Goal: Task Accomplishment & Management: Use online tool/utility

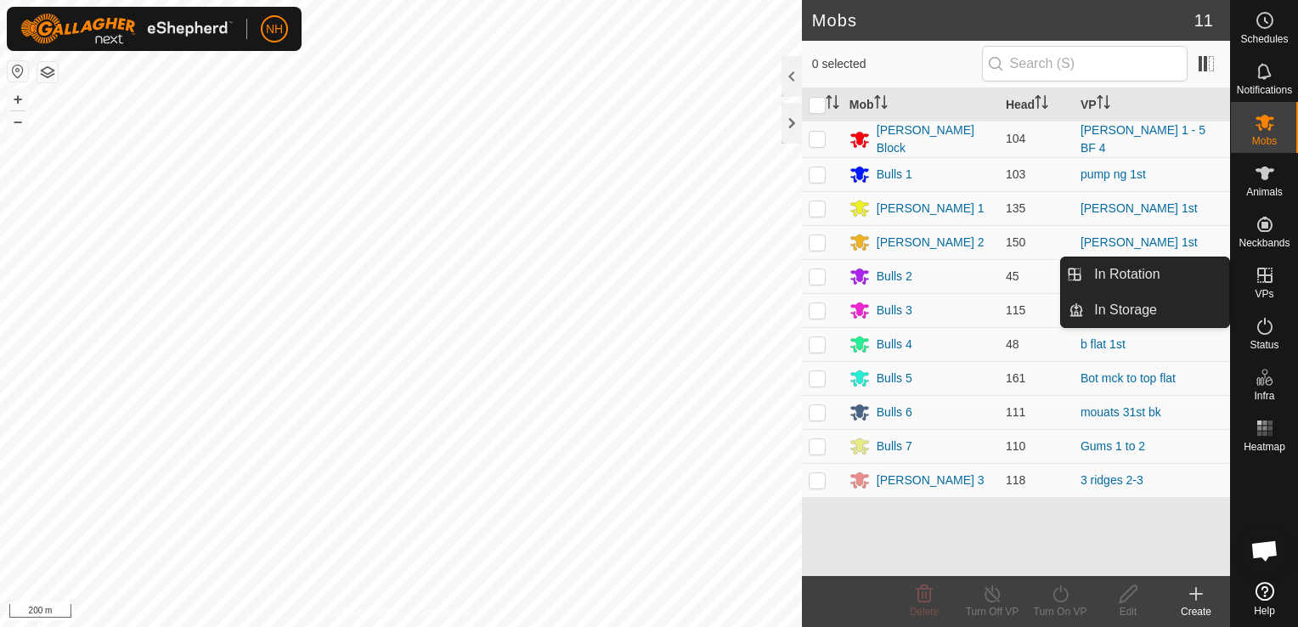
click at [1266, 280] on icon at bounding box center [1265, 275] width 20 height 20
click at [1117, 268] on link "In Rotation" at bounding box center [1156, 274] width 145 height 34
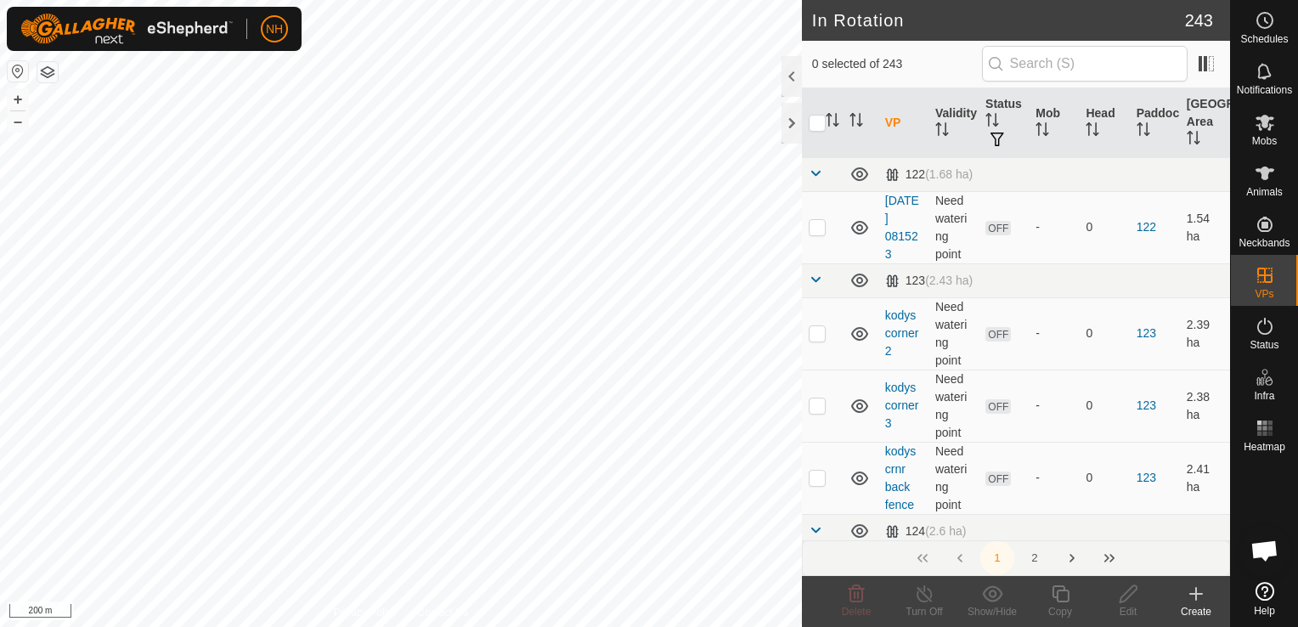
click at [1199, 597] on icon at bounding box center [1196, 594] width 20 height 20
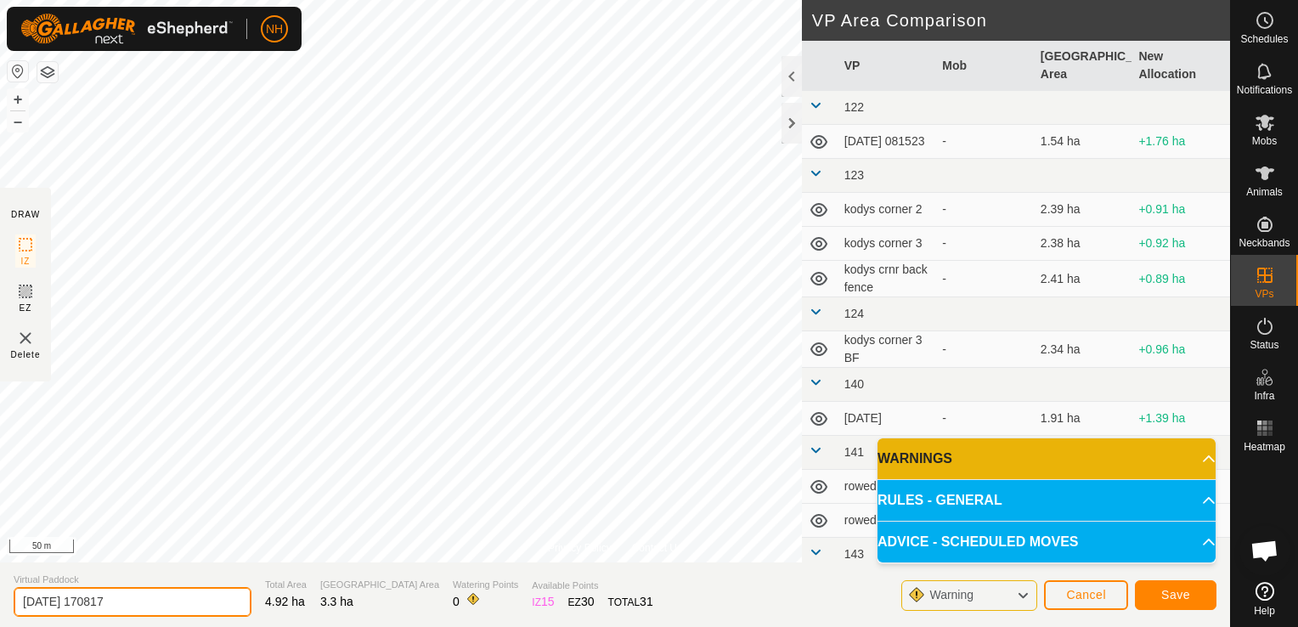
click at [207, 597] on input "2025-09-01 170817" at bounding box center [133, 602] width 238 height 30
type input "2"
click at [53, 601] on input "pum hg 1st 2nd" at bounding box center [133, 602] width 238 height 30
type input "pum ng 1st 2nd"
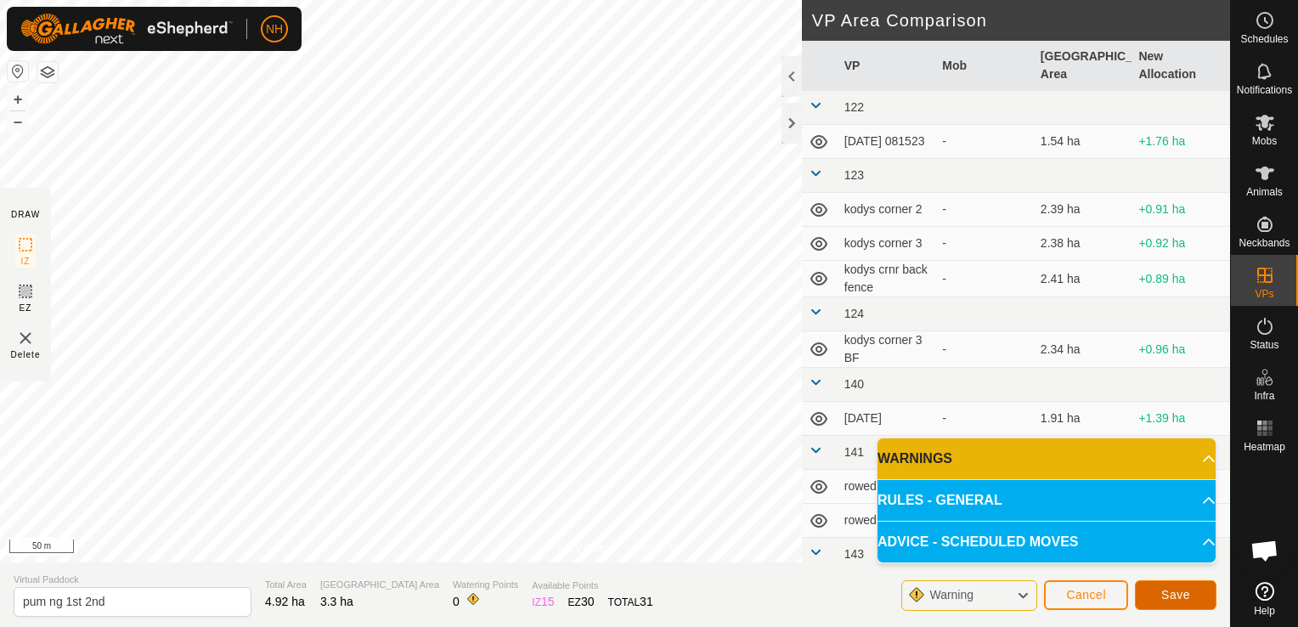
click at [1148, 589] on button "Save" at bounding box center [1176, 595] width 82 height 30
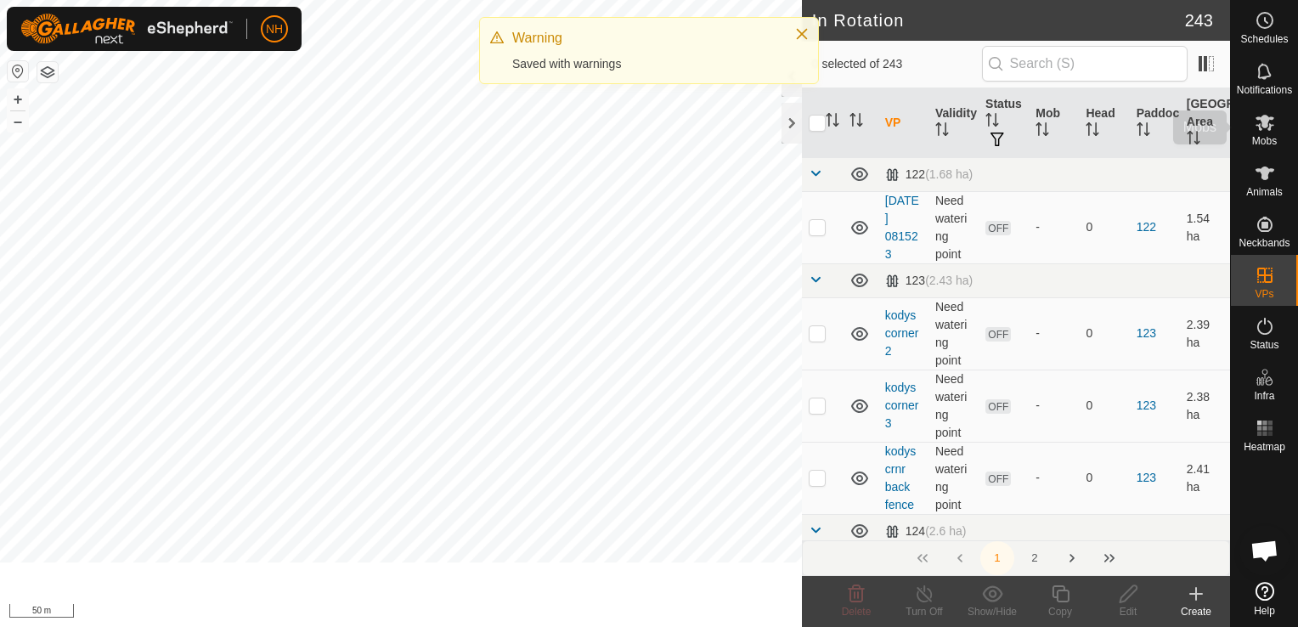
click at [1267, 136] on span "Mobs" at bounding box center [1264, 141] width 25 height 10
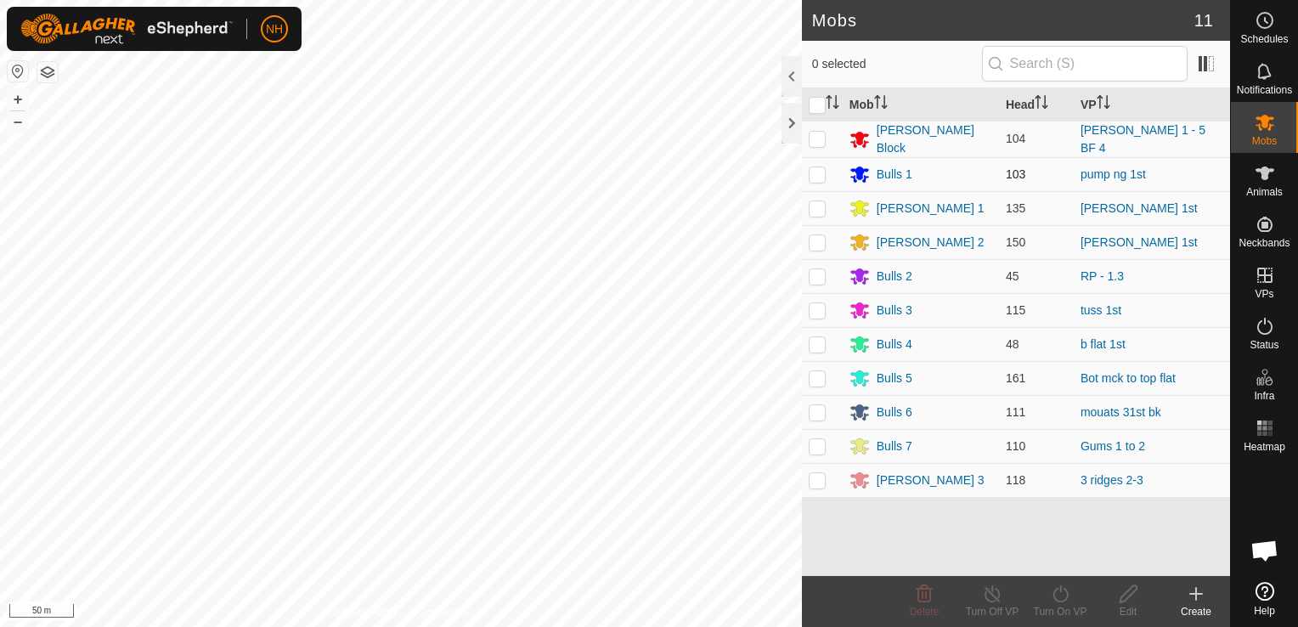
click at [813, 176] on p-checkbox at bounding box center [817, 174] width 17 height 14
checkbox input "true"
click at [1052, 599] on icon at bounding box center [1060, 594] width 21 height 20
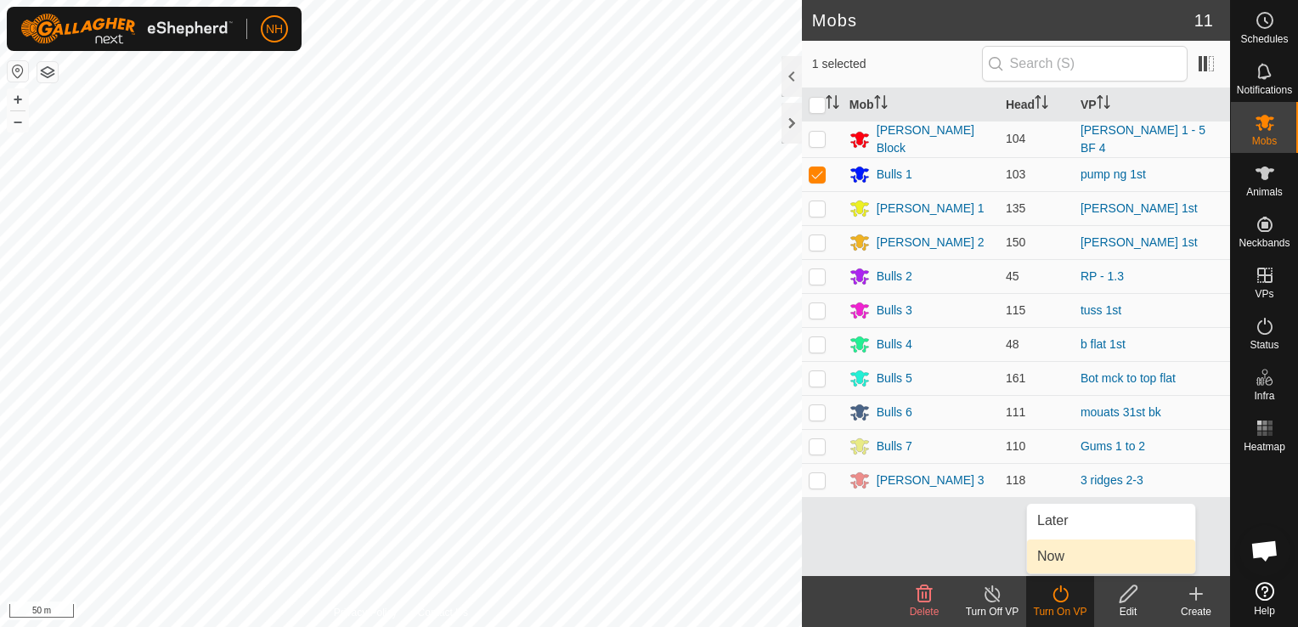
click at [1052, 547] on link "Now" at bounding box center [1111, 556] width 168 height 34
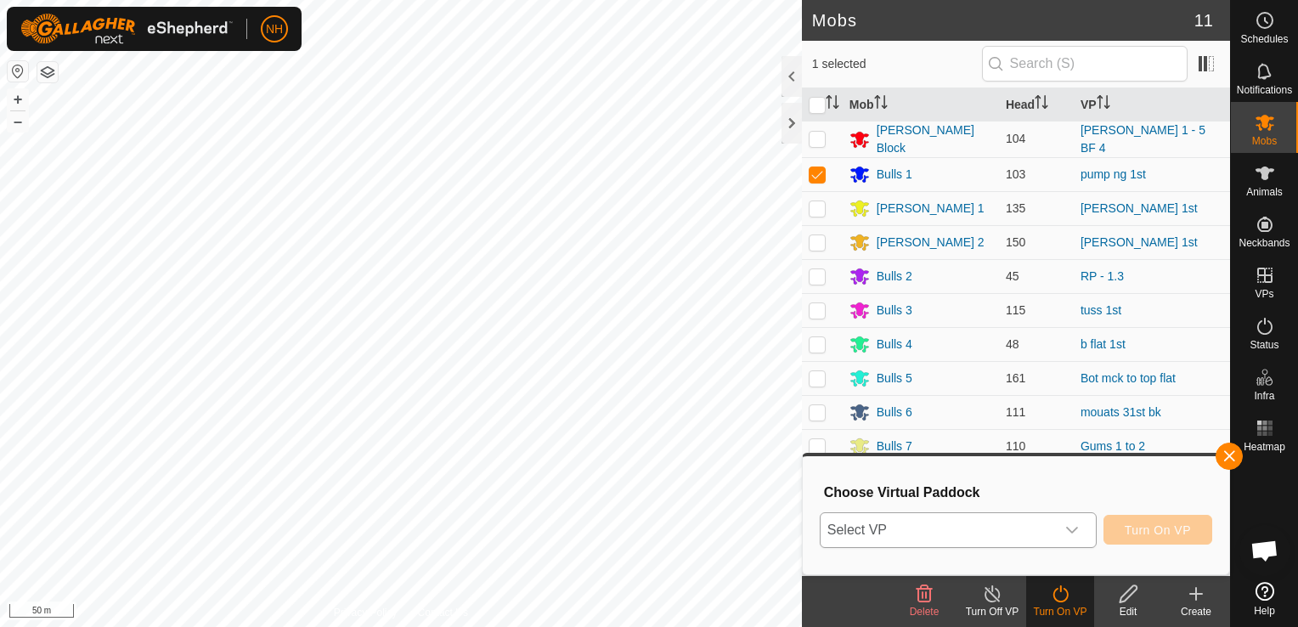
click at [996, 535] on span "Select VP" at bounding box center [938, 530] width 234 height 34
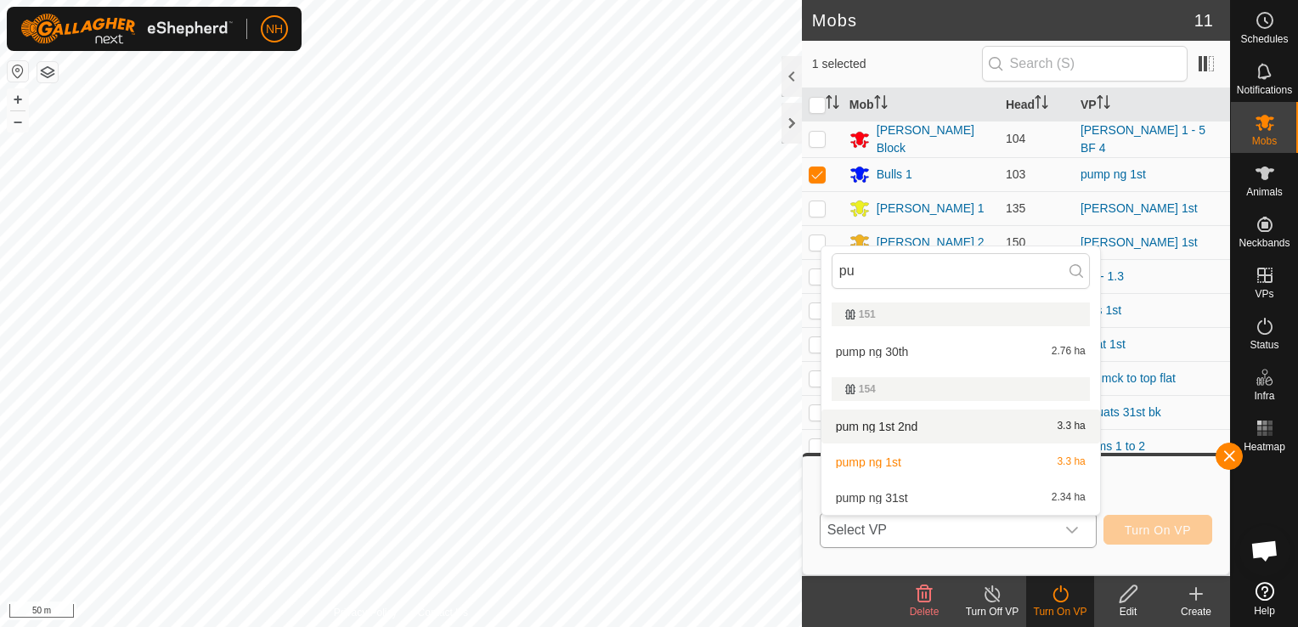
type input "pu"
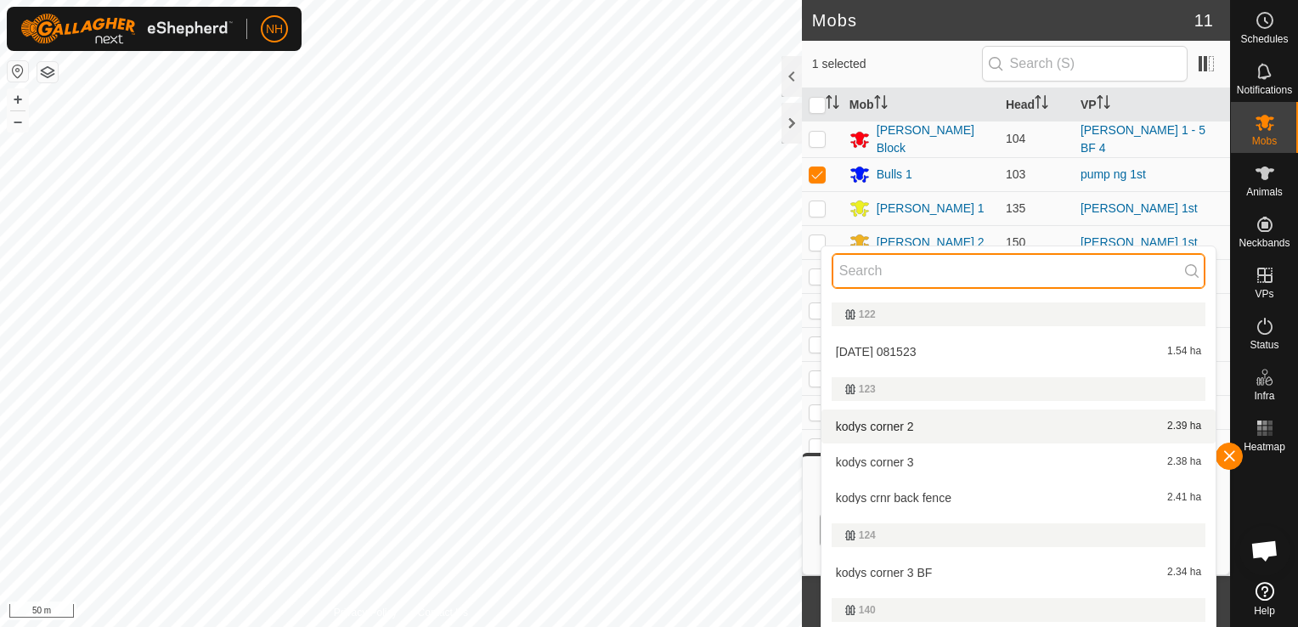
click at [880, 268] on input "text" at bounding box center [1019, 271] width 374 height 36
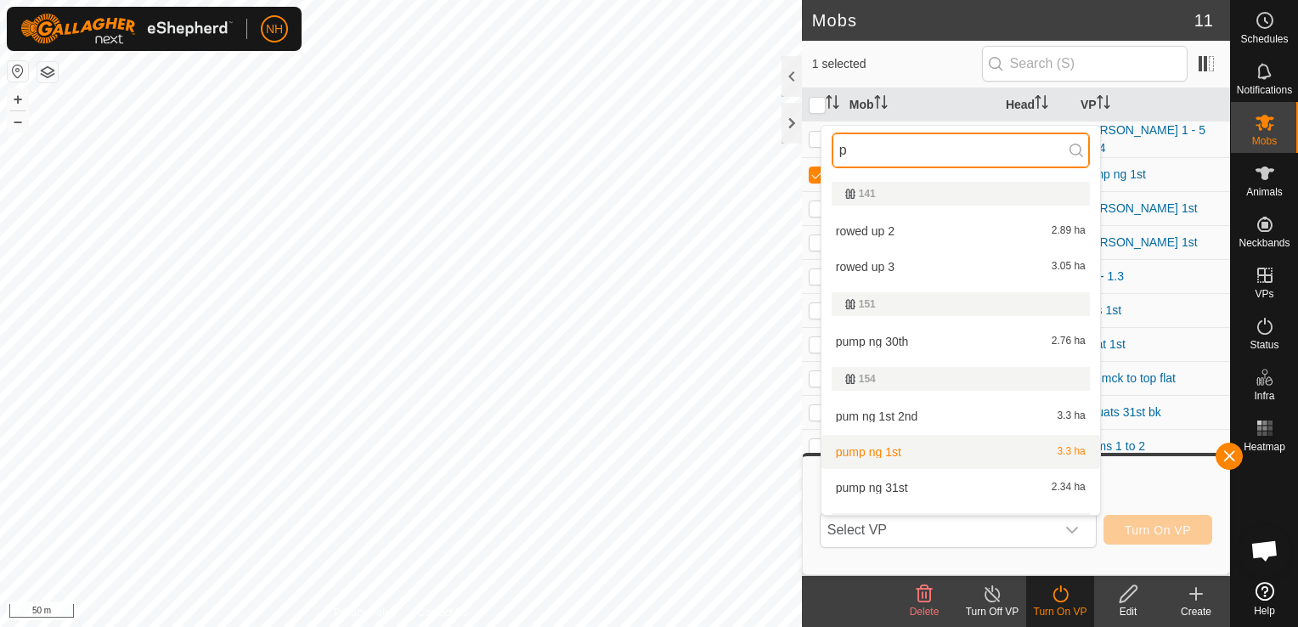
type input "p"
click at [886, 449] on li "pump ng 1st 3.3 ha" at bounding box center [960, 452] width 279 height 34
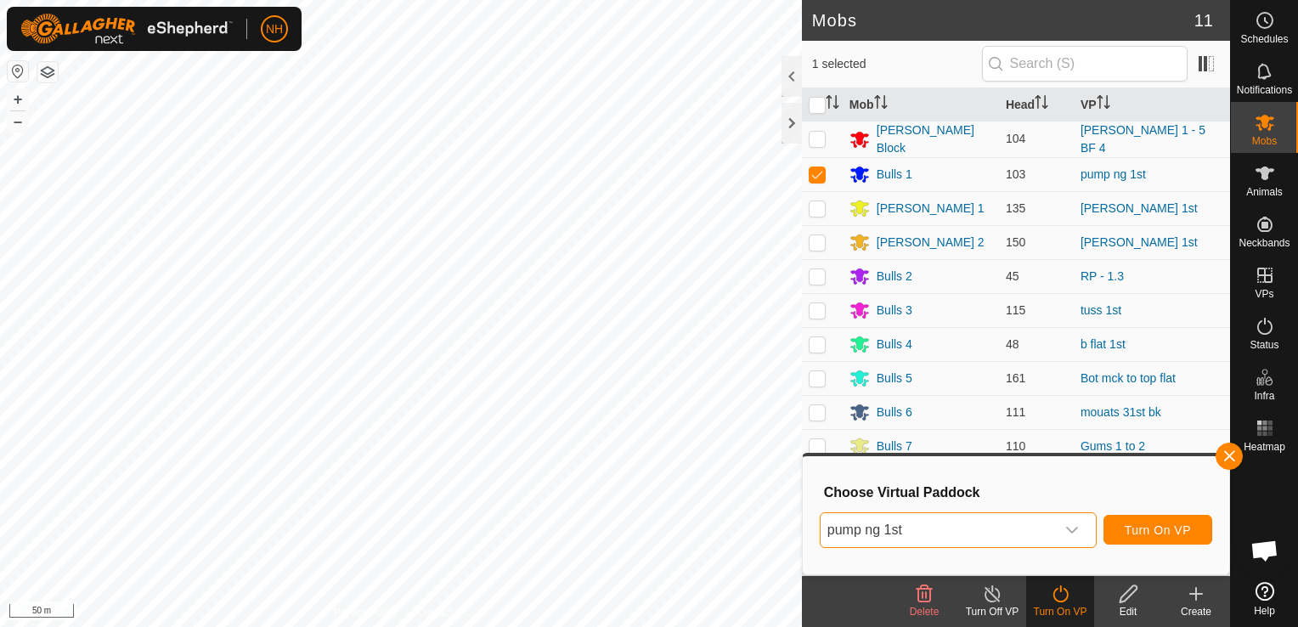
click at [914, 527] on span "pump ng 1st" at bounding box center [938, 530] width 234 height 34
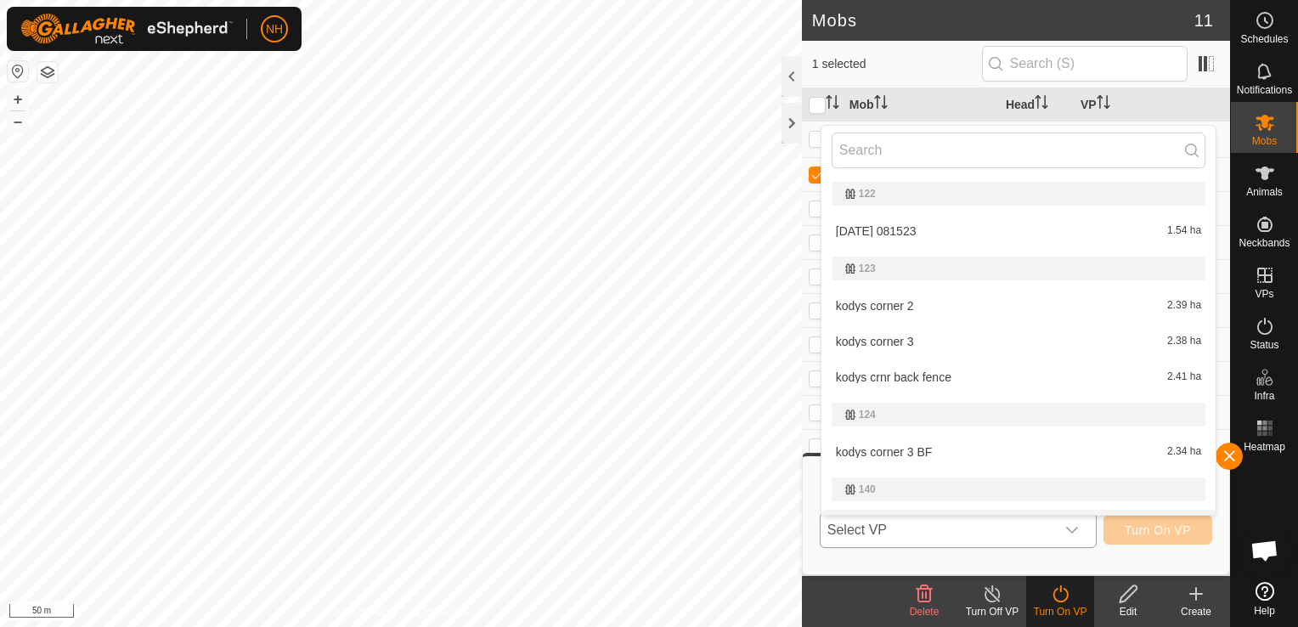
scroll to position [29, 0]
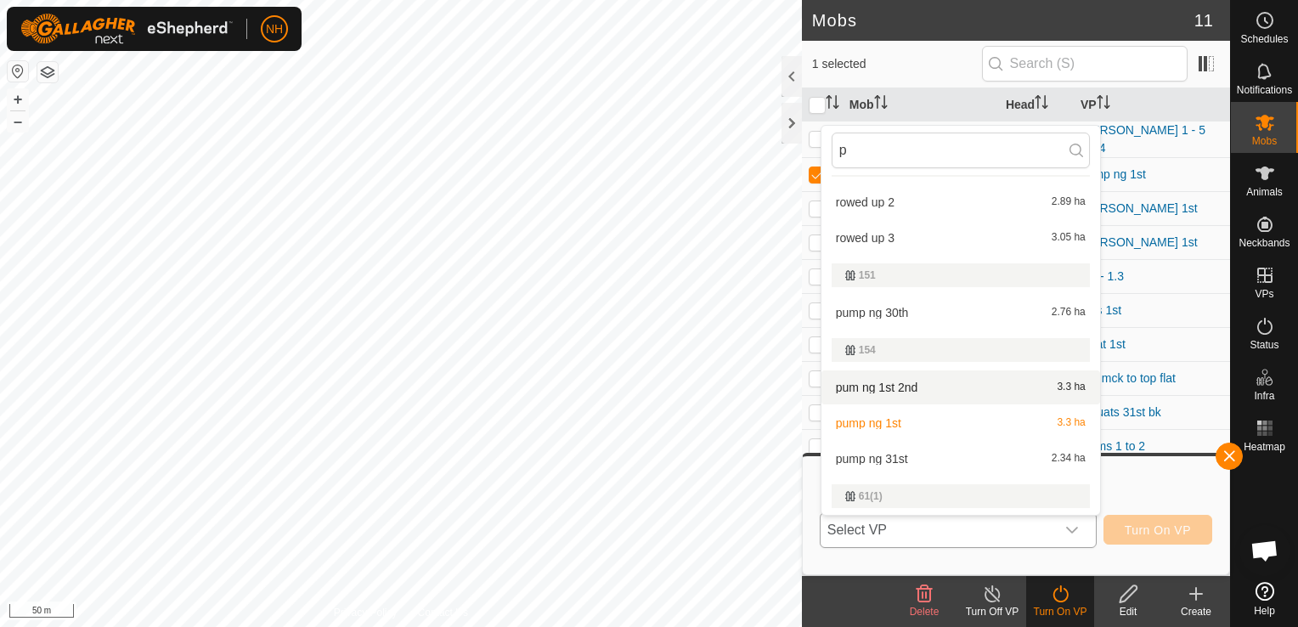
type input "p"
click at [884, 389] on li "pum ng 1st 2nd 3.3 ha" at bounding box center [960, 387] width 279 height 34
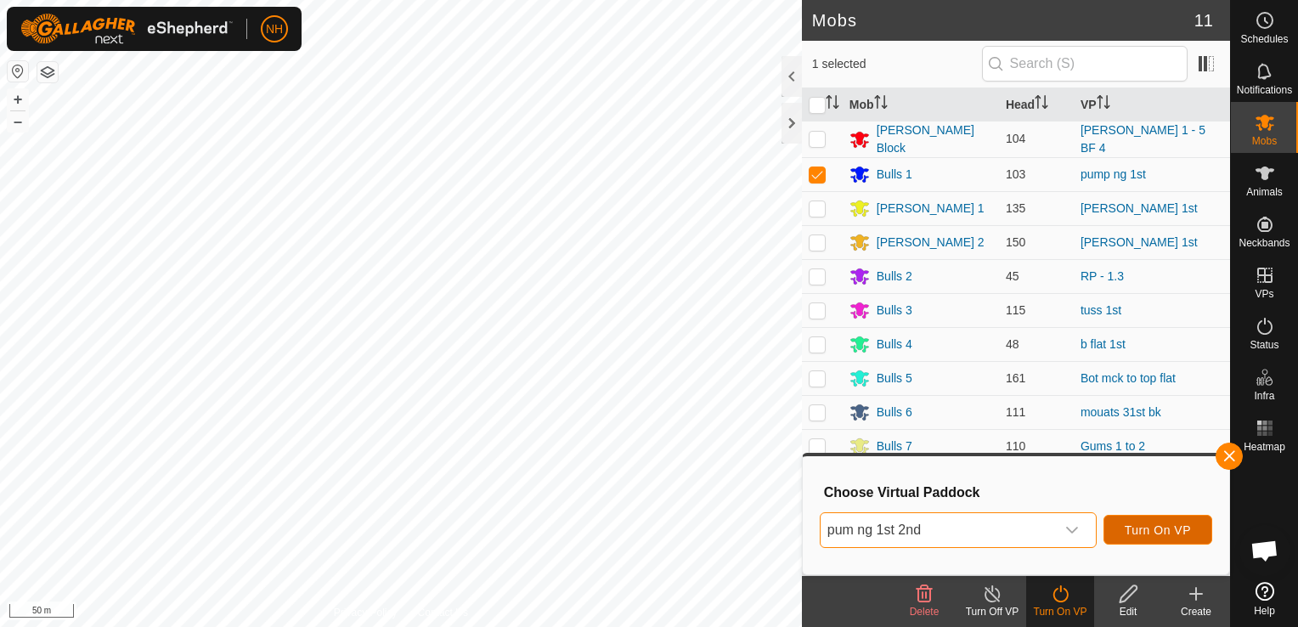
click at [1127, 528] on span "Turn On VP" at bounding box center [1158, 530] width 66 height 14
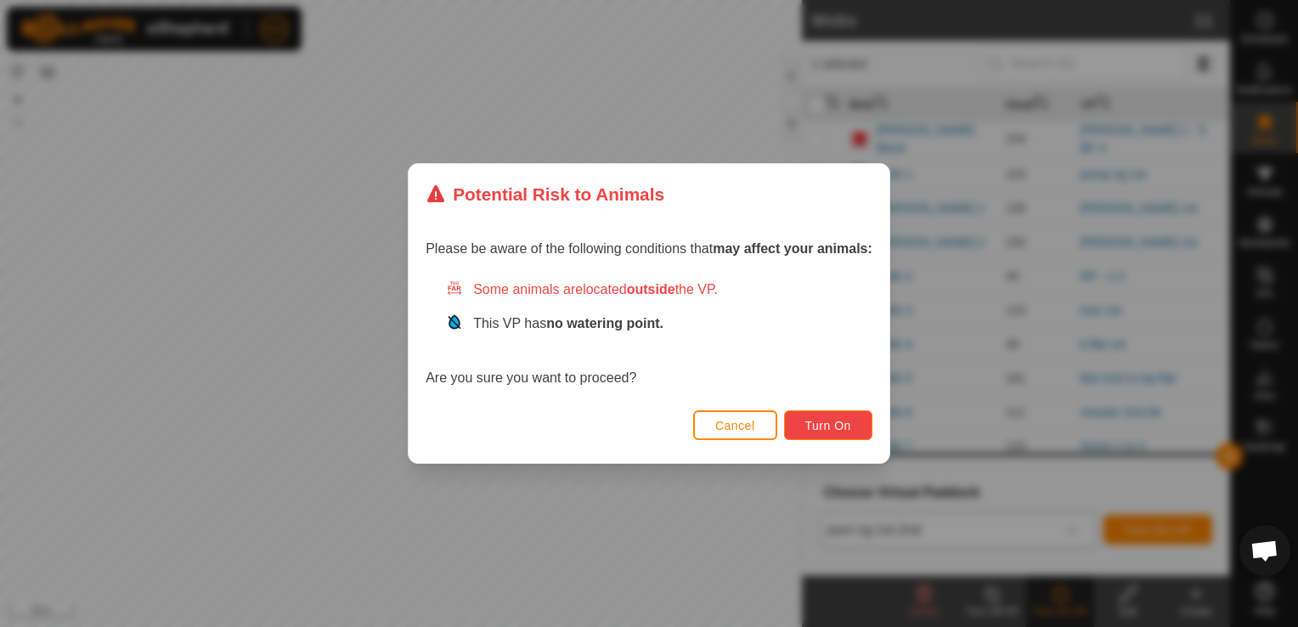
click at [839, 424] on span "Turn On" at bounding box center [828, 426] width 46 height 14
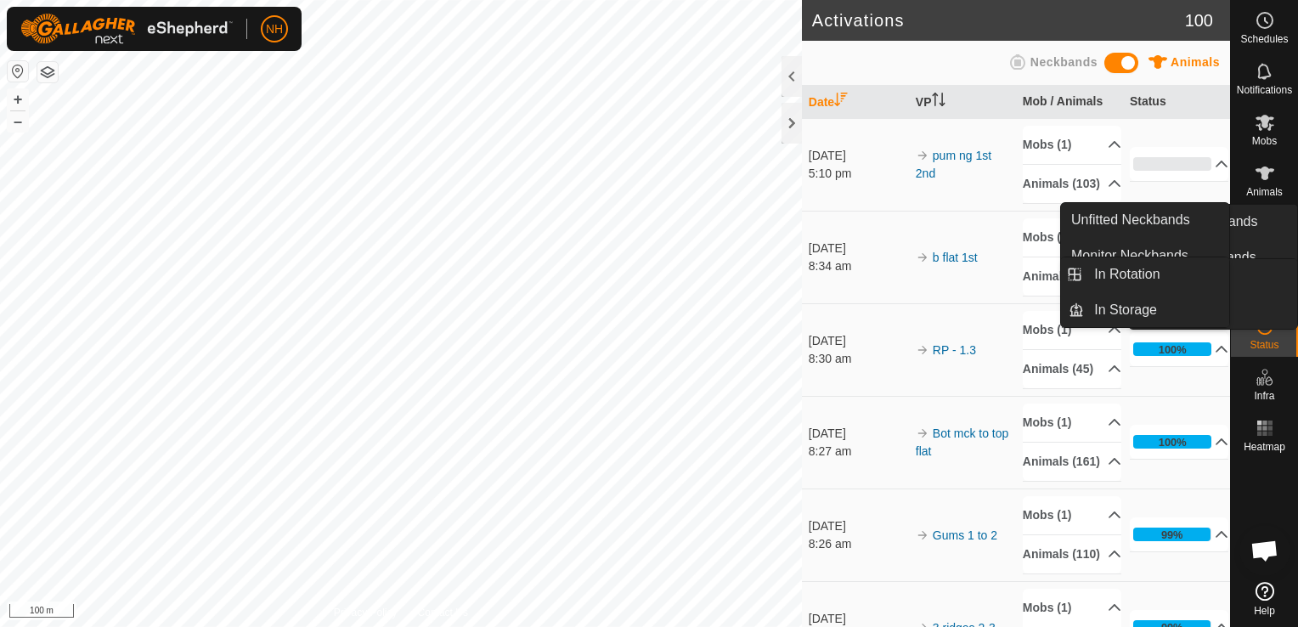
click at [1267, 282] on icon at bounding box center [1264, 275] width 15 height 15
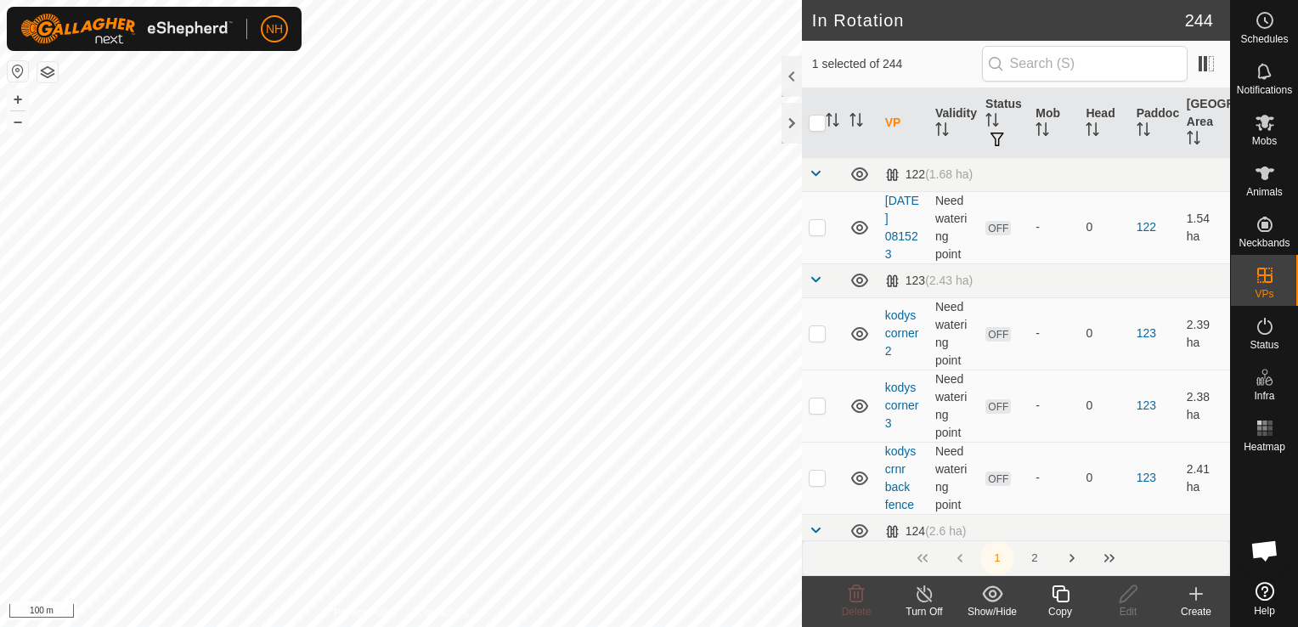
click at [1196, 597] on icon at bounding box center [1196, 594] width 0 height 12
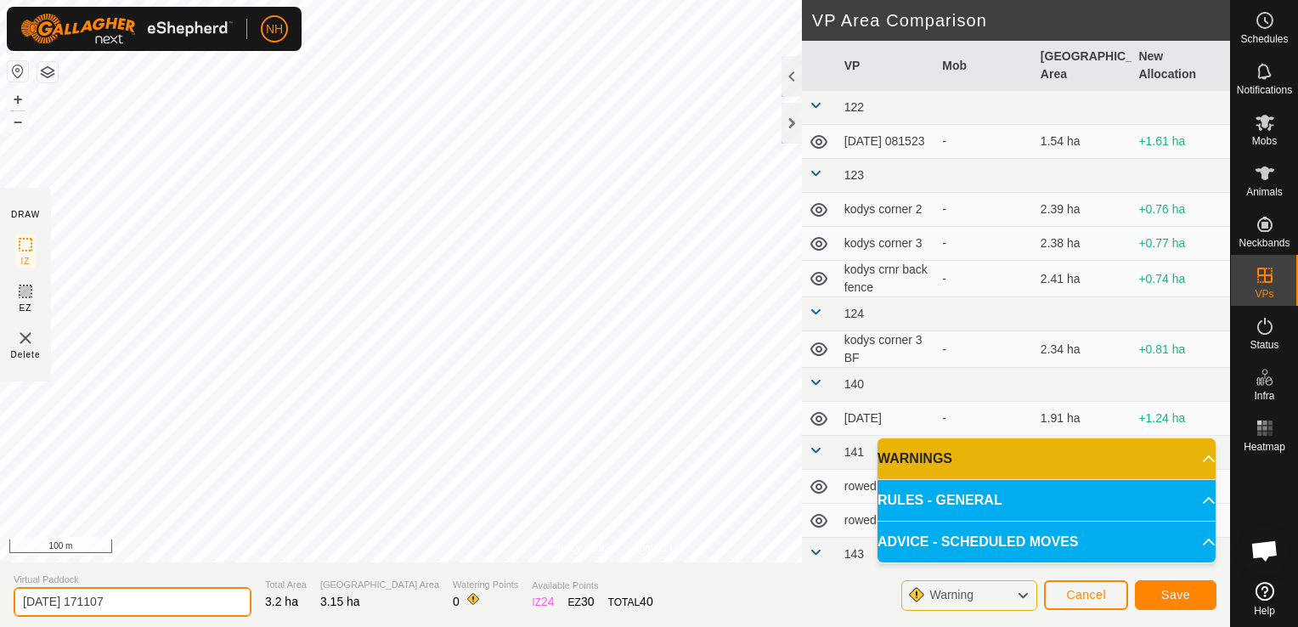
click at [200, 595] on input "2025-09-01 171107" at bounding box center [133, 602] width 238 height 30
type input "2"
type input "[PERSON_NAME] 1st 2nd shift"
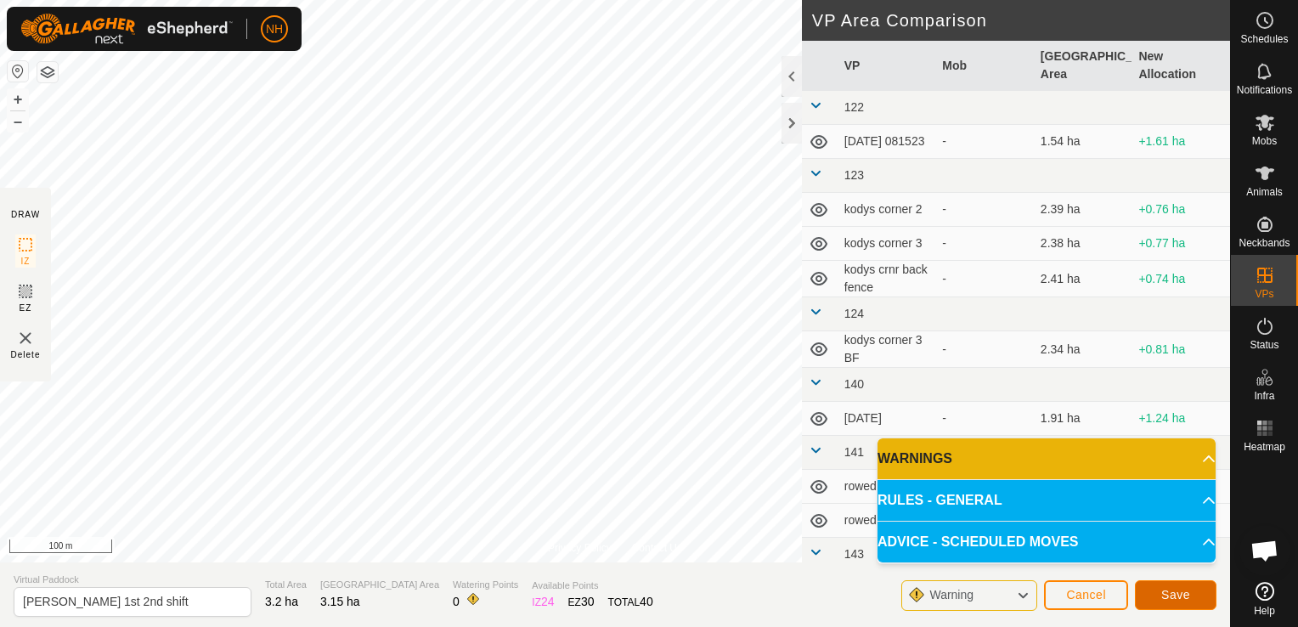
click at [1170, 595] on span "Save" at bounding box center [1175, 595] width 29 height 14
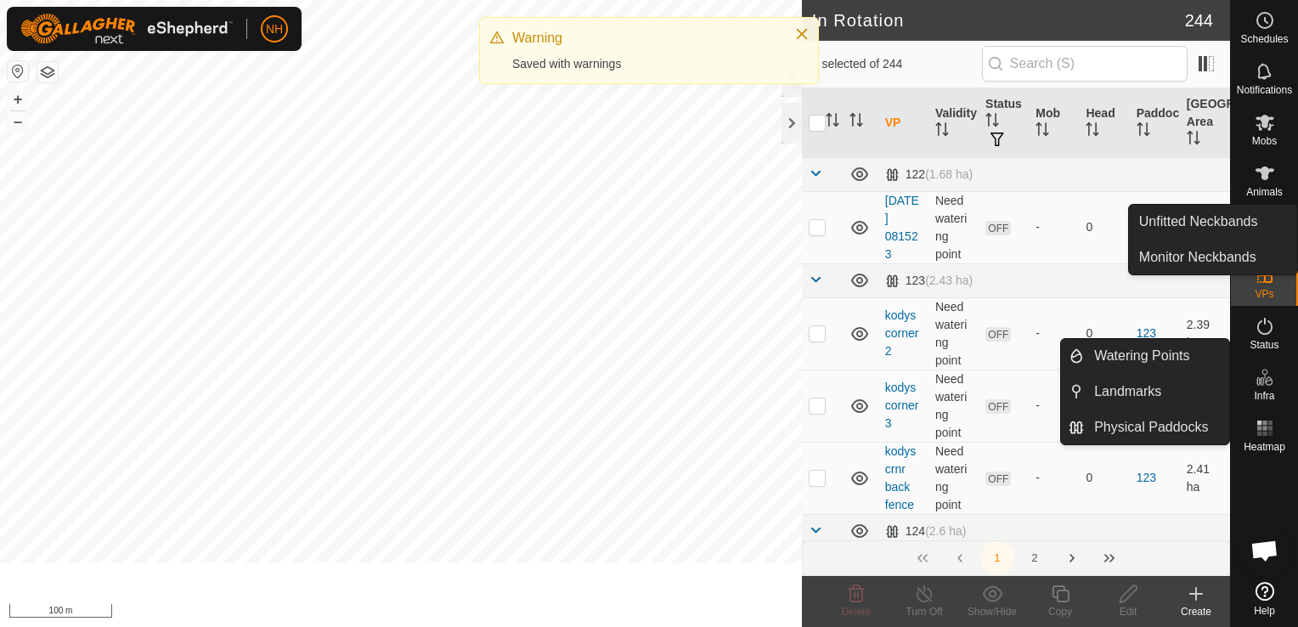
click at [1259, 131] on icon at bounding box center [1265, 122] width 20 height 20
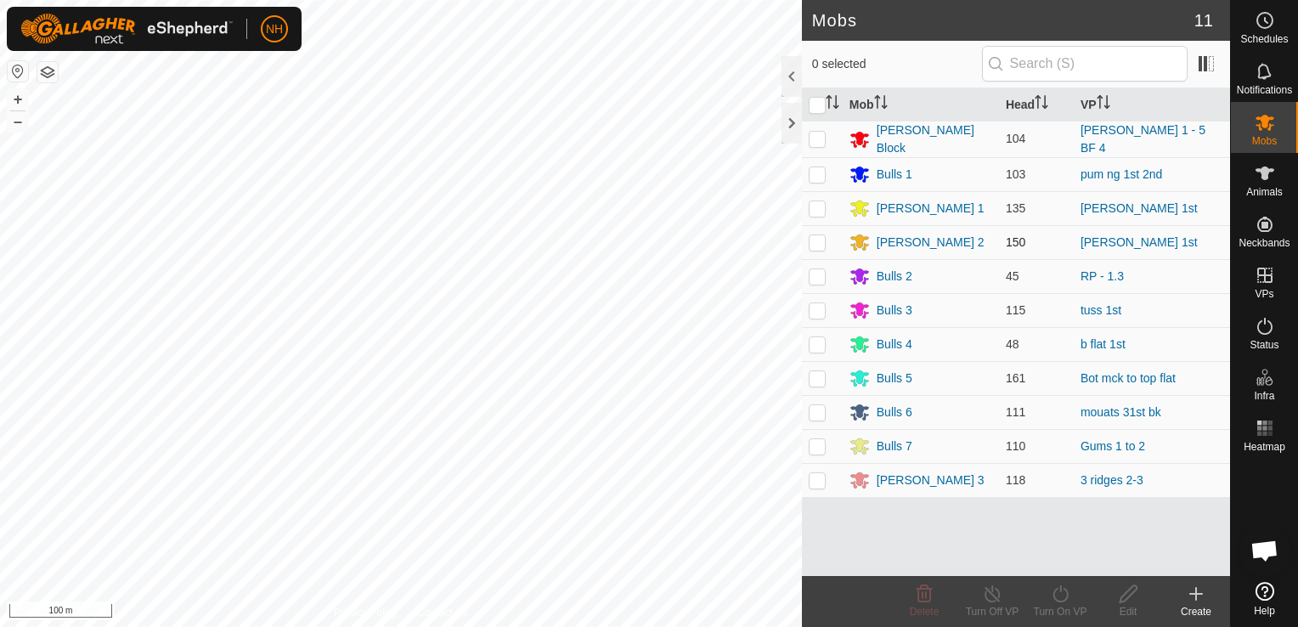
click at [815, 240] on p-checkbox at bounding box center [817, 242] width 17 height 14
checkbox input "true"
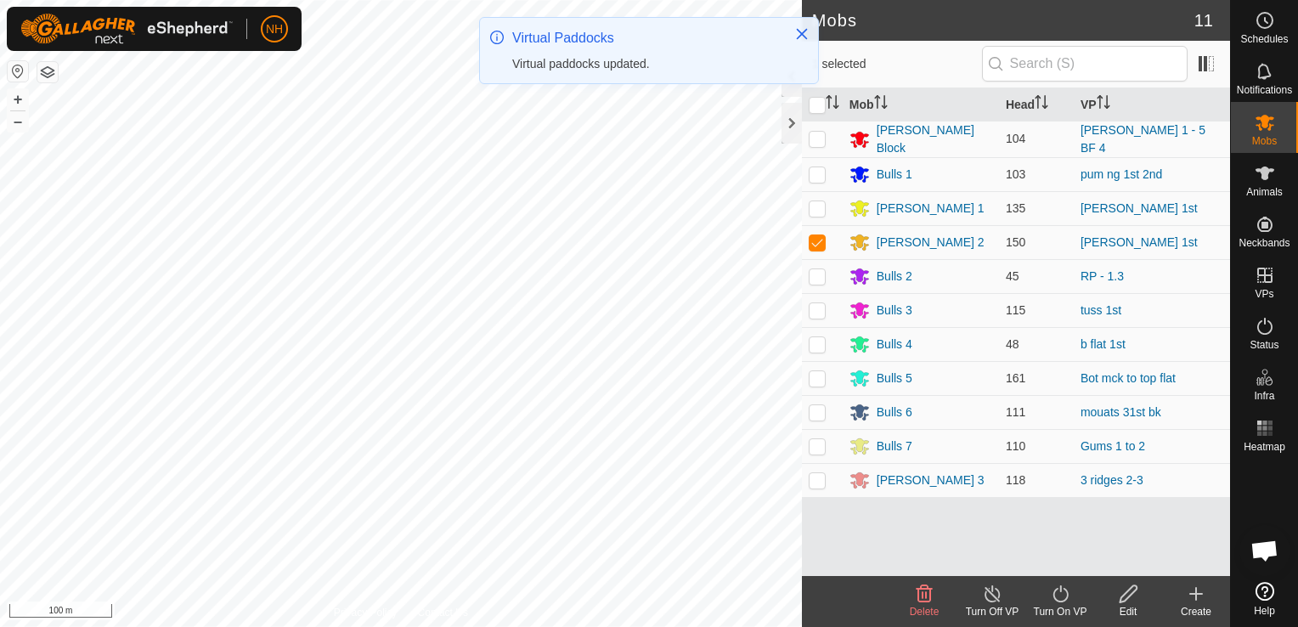
click at [1057, 597] on icon at bounding box center [1060, 594] width 21 height 20
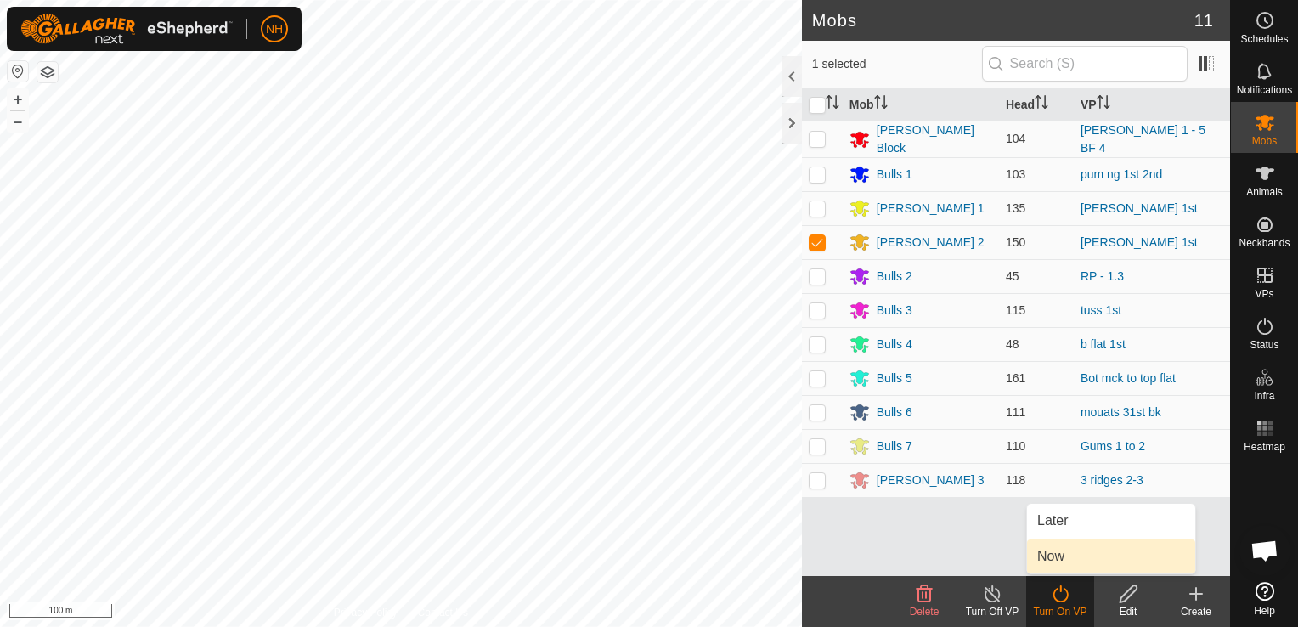
click at [1057, 551] on link "Now" at bounding box center [1111, 556] width 168 height 34
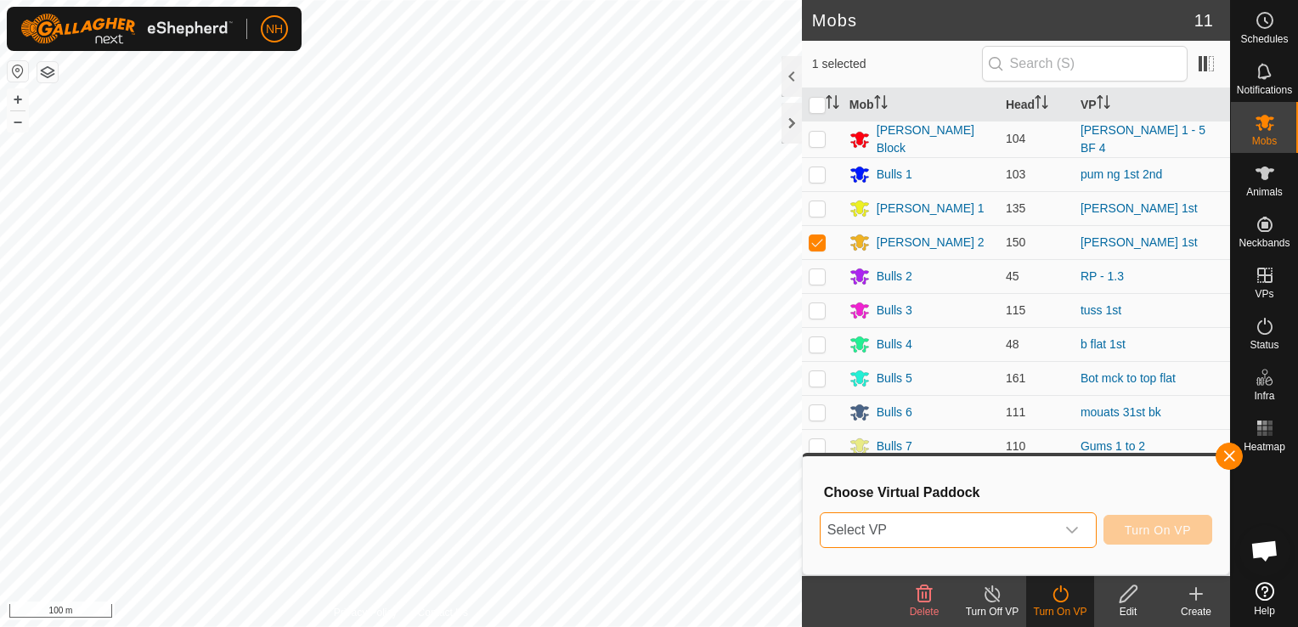
click at [1015, 533] on span "Select VP" at bounding box center [938, 530] width 234 height 34
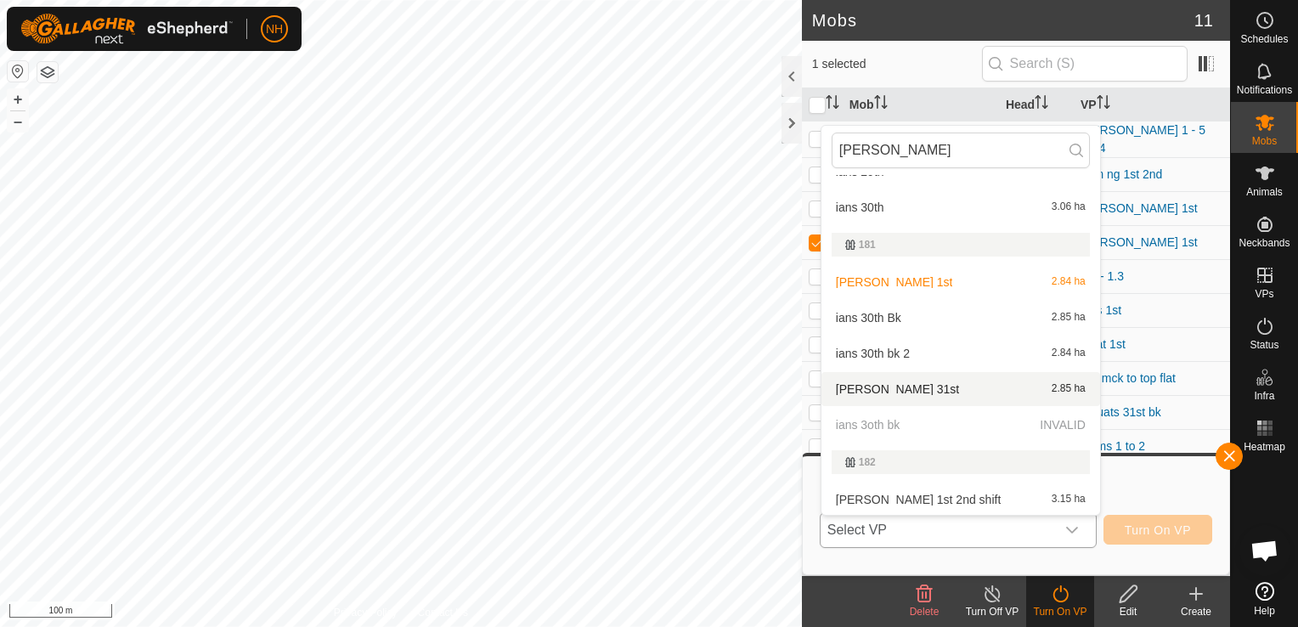
scroll to position [255, 0]
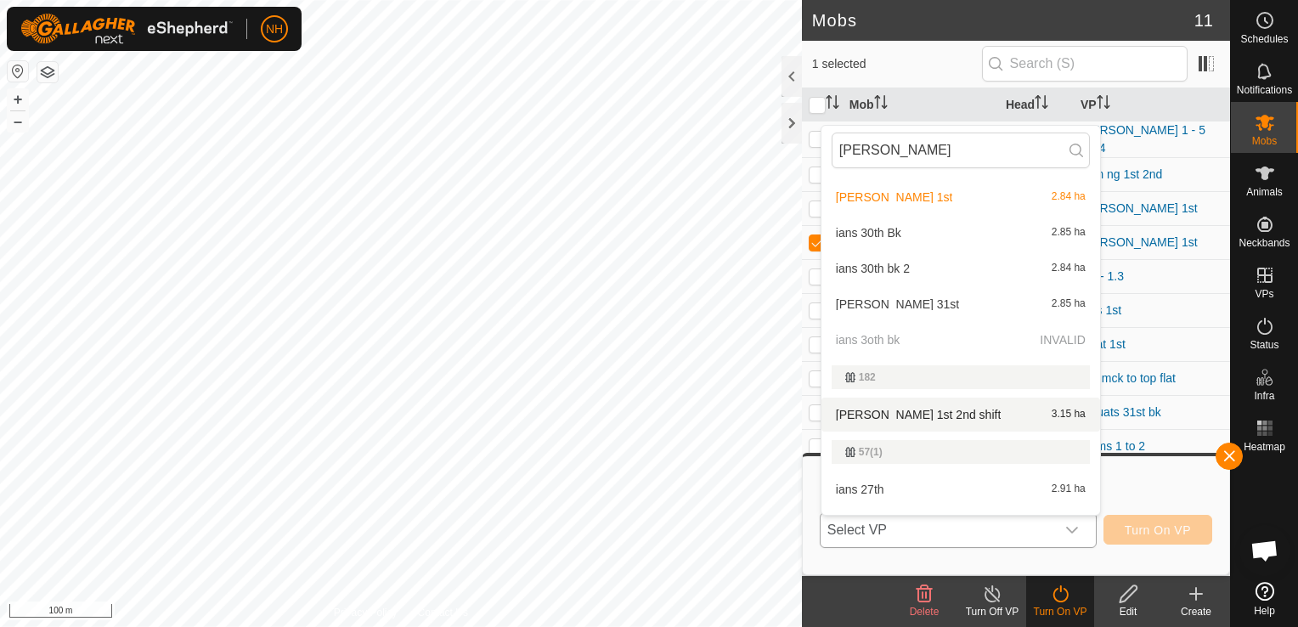
type input "ian"
click at [883, 409] on li "ians 1st 2nd shift 3.15 ha" at bounding box center [960, 415] width 279 height 34
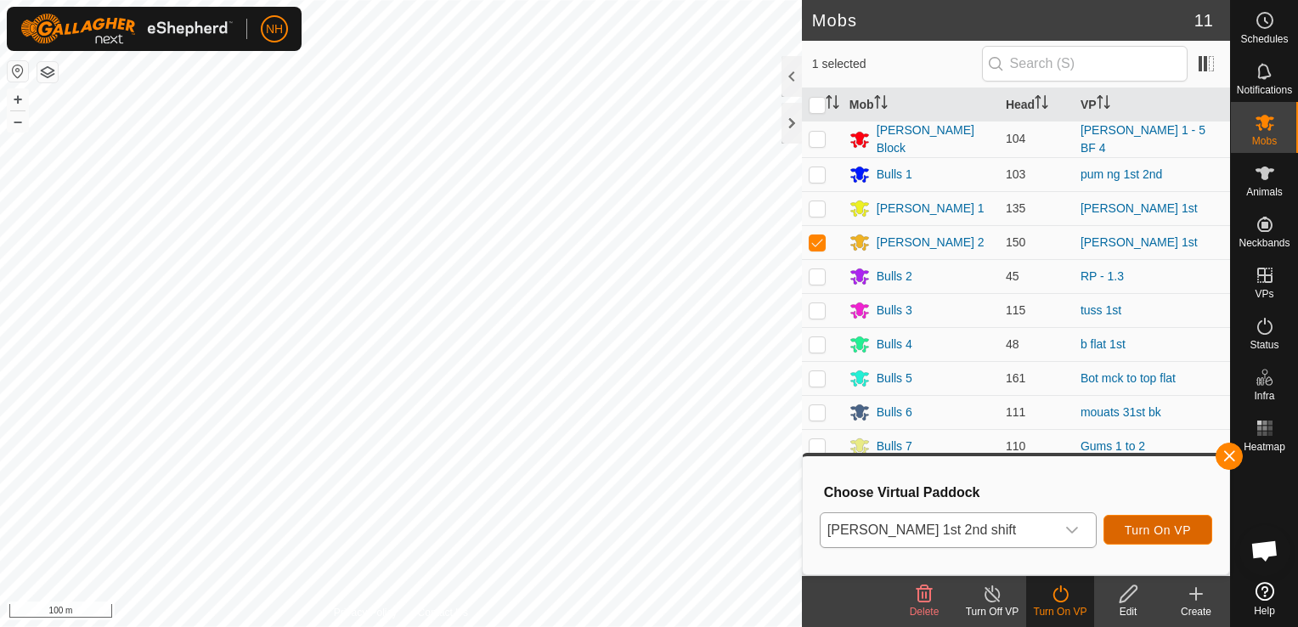
click at [1142, 527] on span "Turn On VP" at bounding box center [1158, 530] width 66 height 14
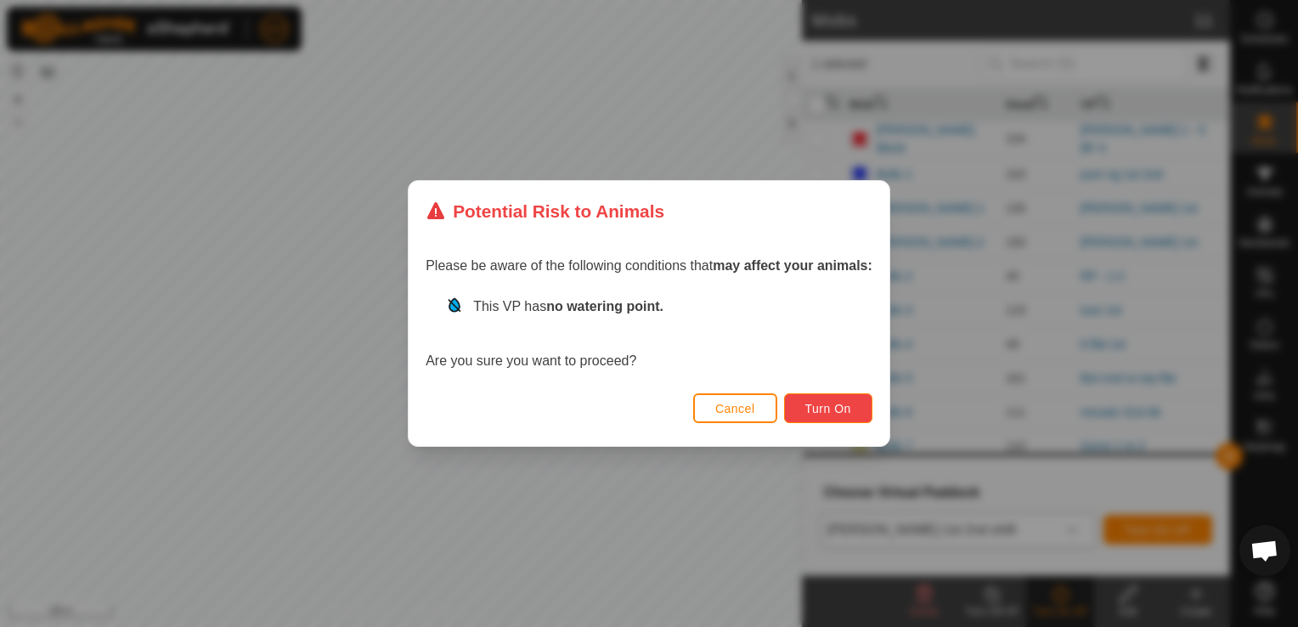
click at [837, 415] on span "Turn On" at bounding box center [828, 409] width 46 height 14
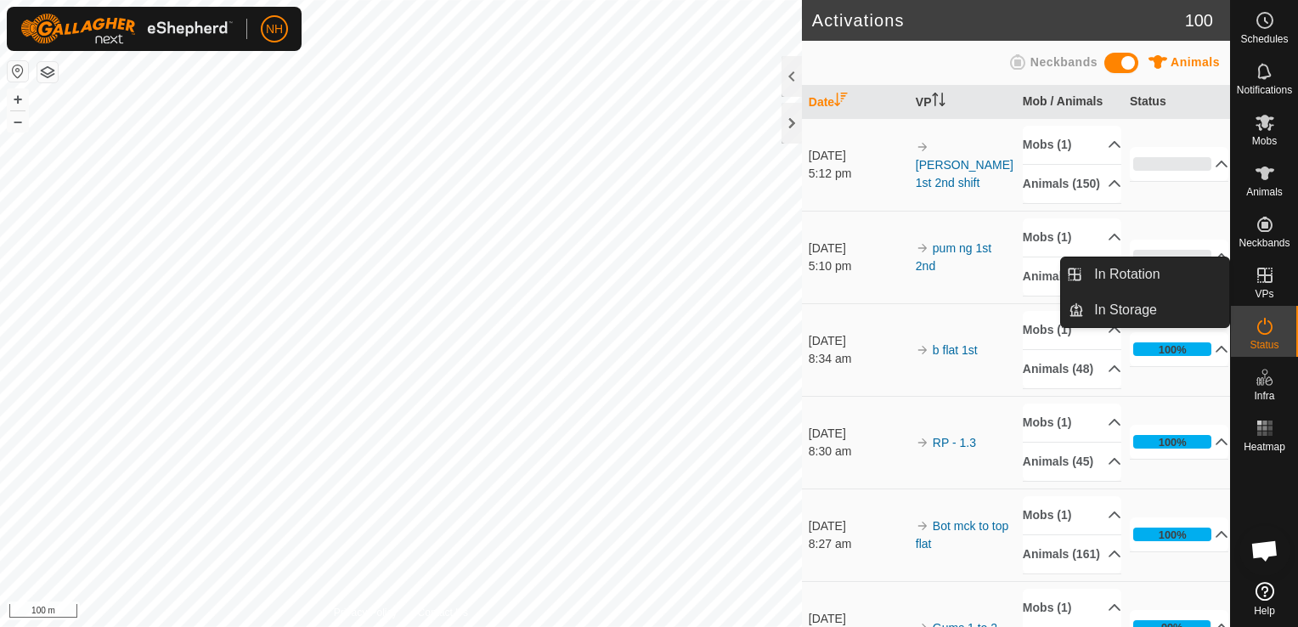
click at [1264, 276] on icon at bounding box center [1264, 275] width 15 height 15
click at [1138, 274] on link "In Rotation" at bounding box center [1156, 274] width 145 height 34
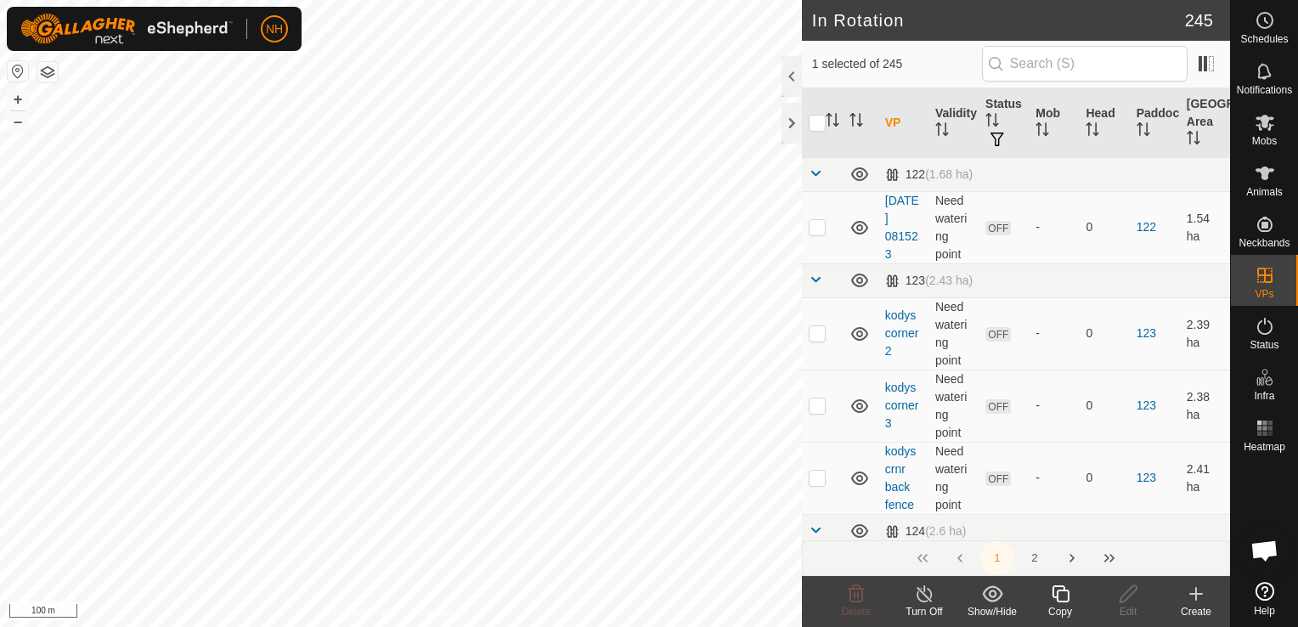
click at [1194, 601] on icon at bounding box center [1196, 594] width 20 height 20
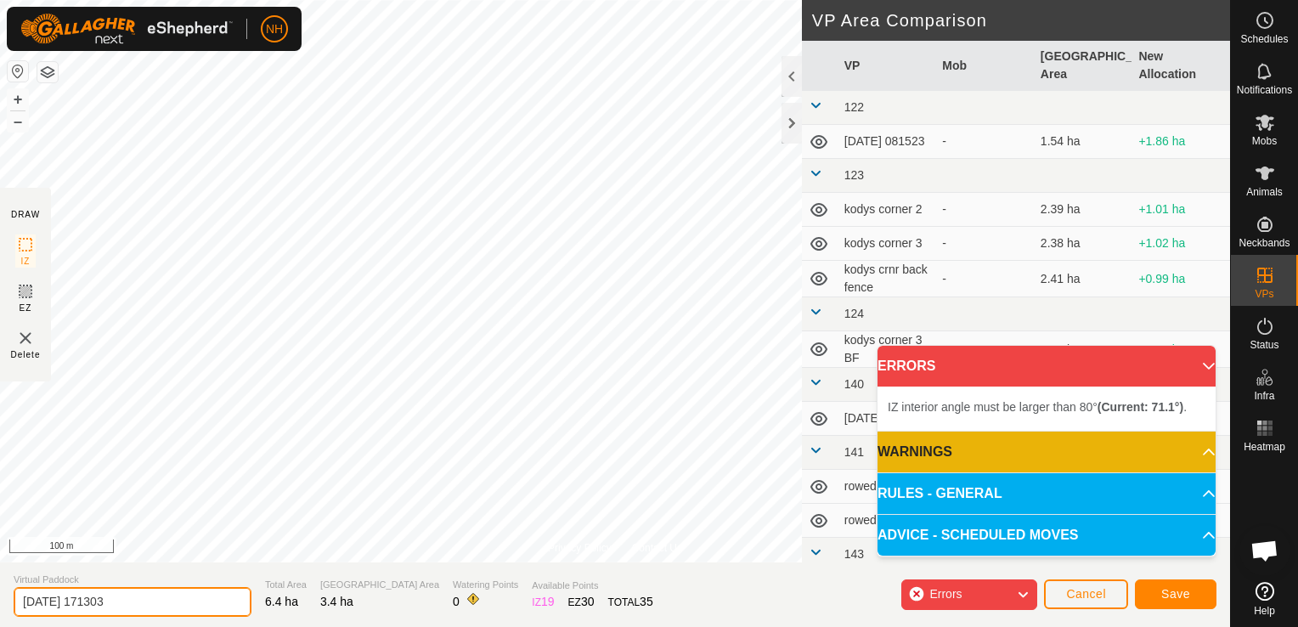
click at [206, 596] on input "2025-09-01 171303" at bounding box center [133, 602] width 238 height 30
type input "2"
type input "tuss 1st 2nd"
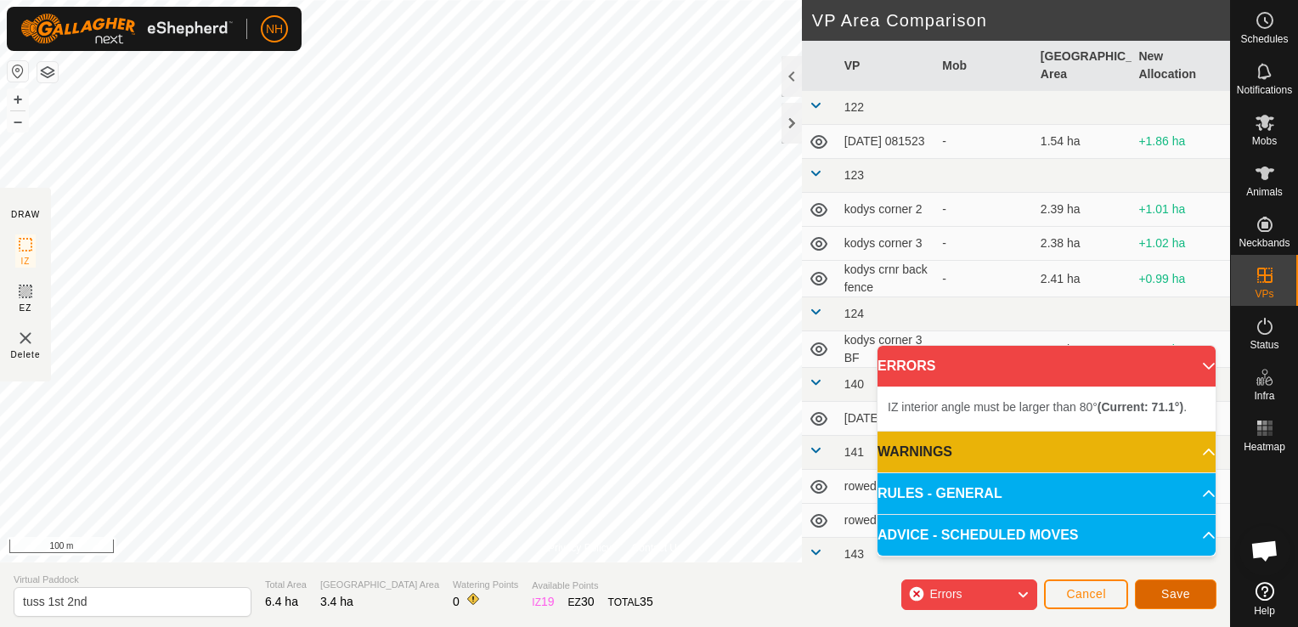
click at [1142, 592] on button "Save" at bounding box center [1176, 594] width 82 height 30
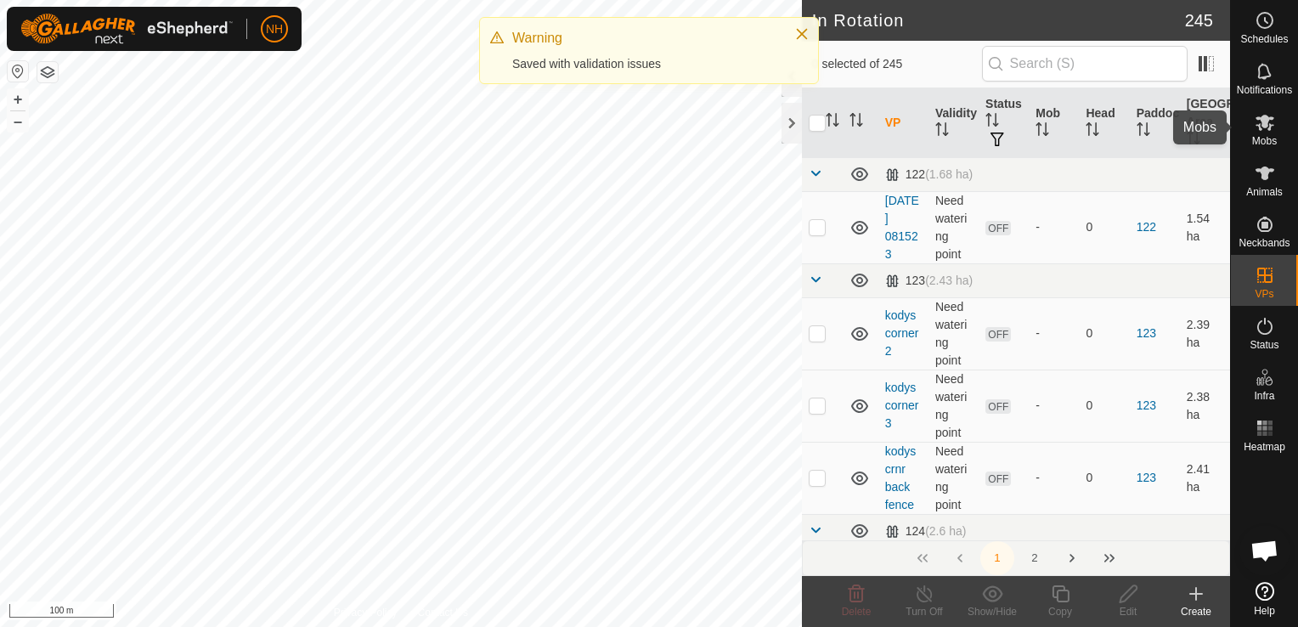
click at [1265, 136] on span "Mobs" at bounding box center [1264, 141] width 25 height 10
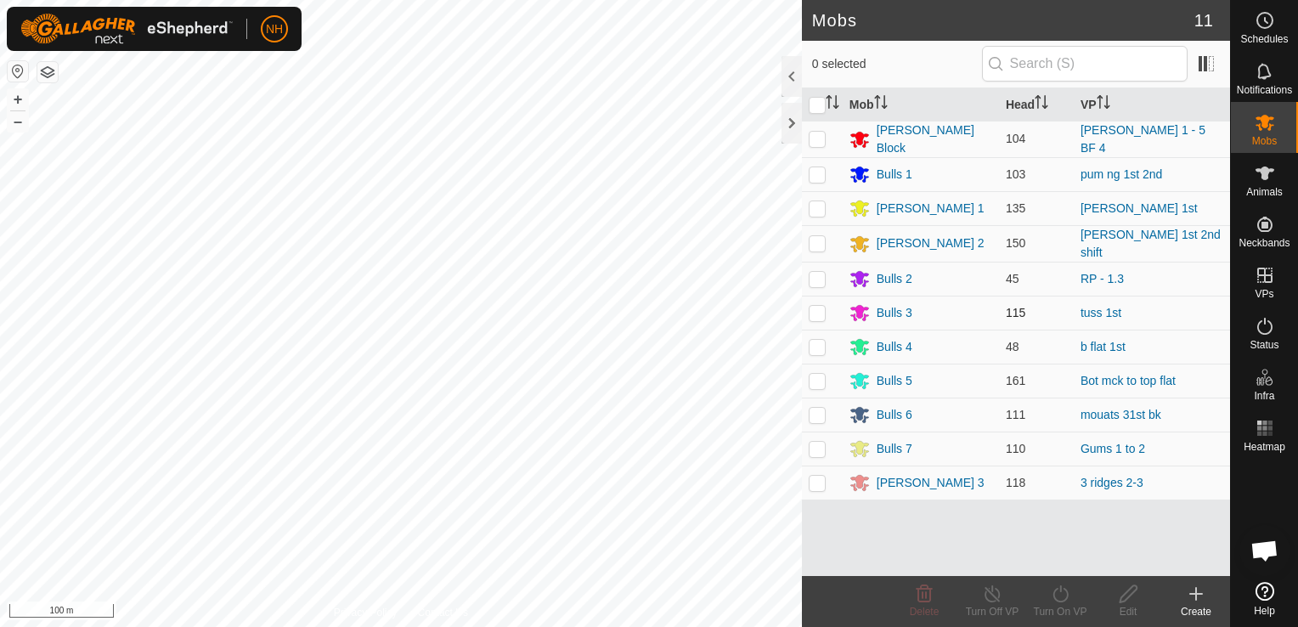
click at [816, 310] on p-checkbox at bounding box center [817, 313] width 17 height 14
checkbox input "true"
click at [1053, 591] on icon at bounding box center [1060, 594] width 21 height 20
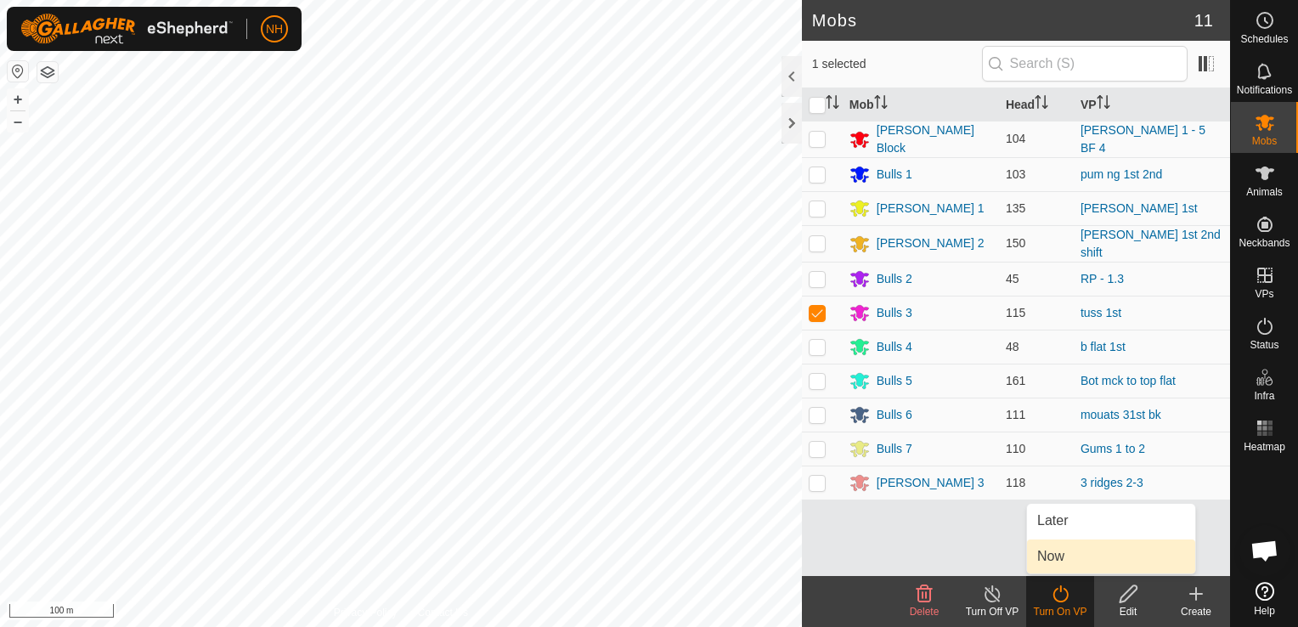
click at [1041, 559] on link "Now" at bounding box center [1111, 556] width 168 height 34
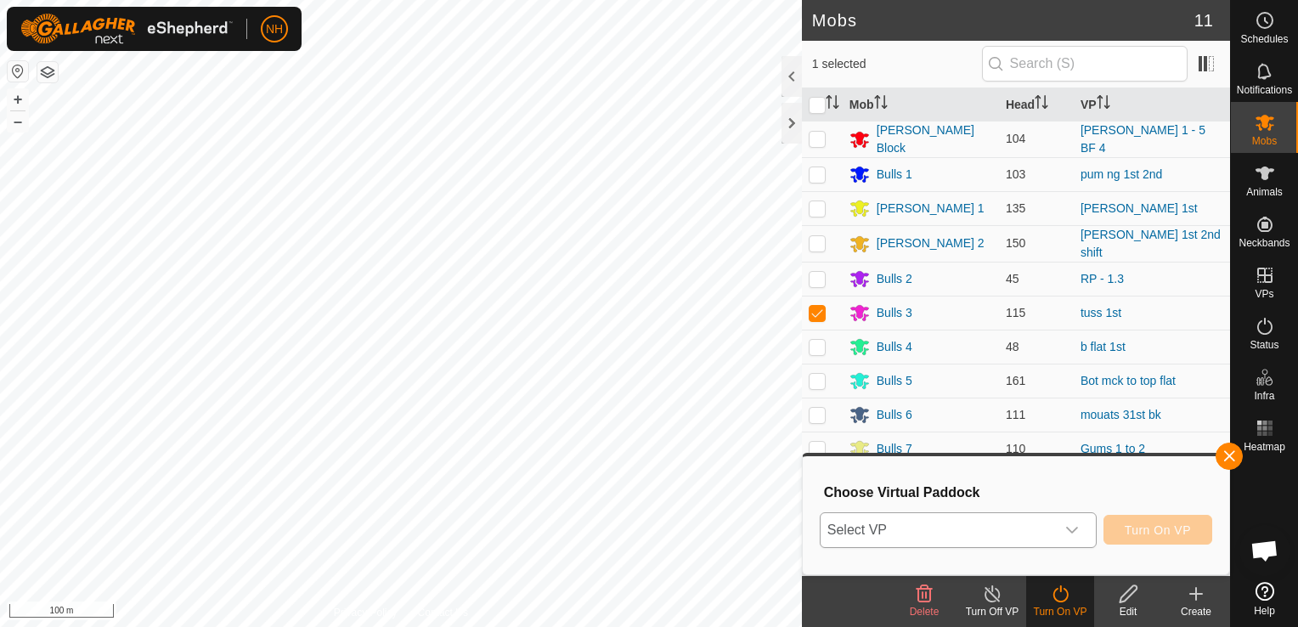
click at [976, 533] on span "Select VP" at bounding box center [938, 530] width 234 height 34
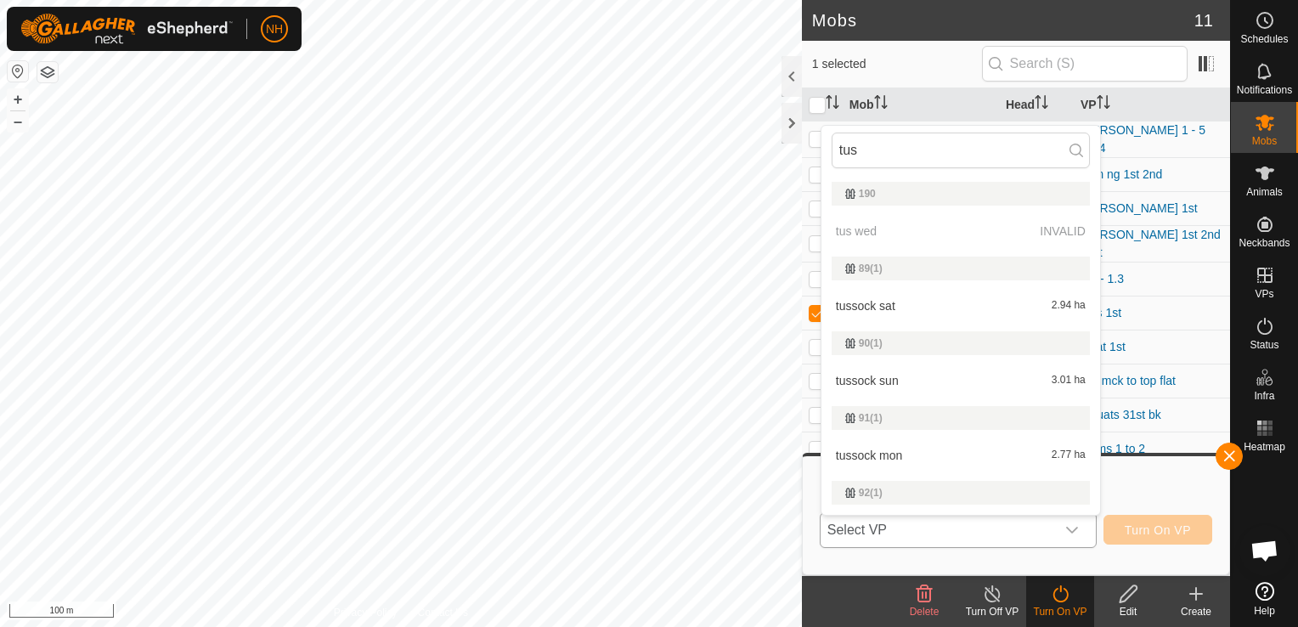
type input "tuss"
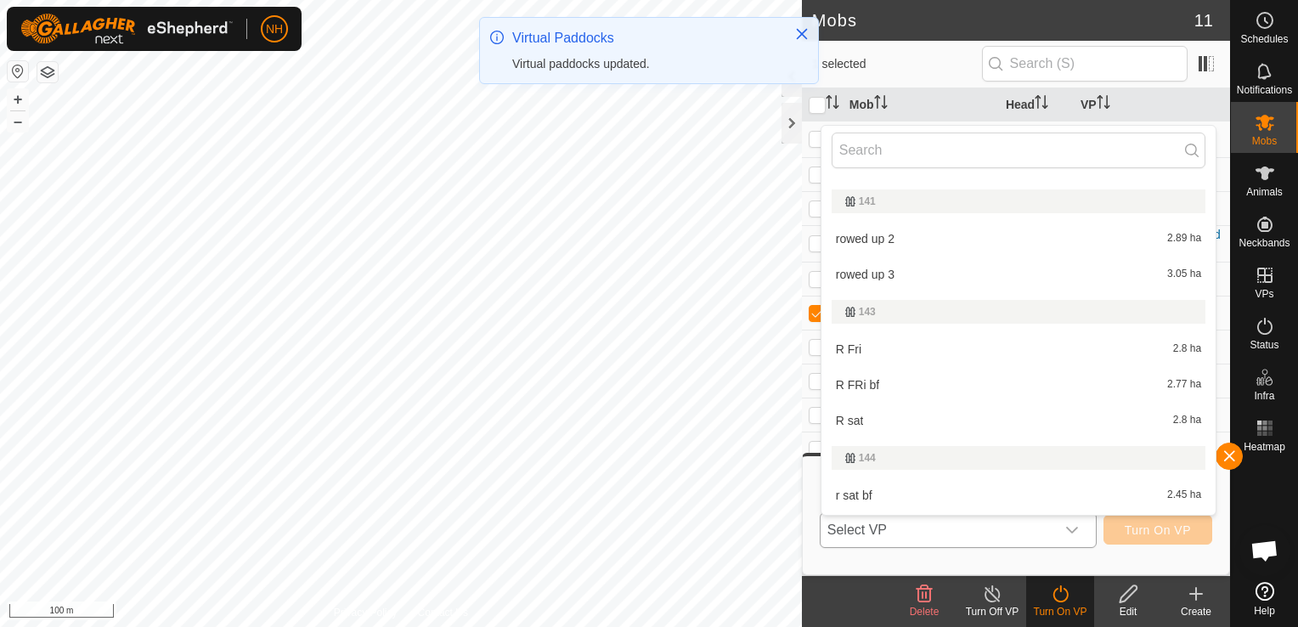
scroll to position [335, 0]
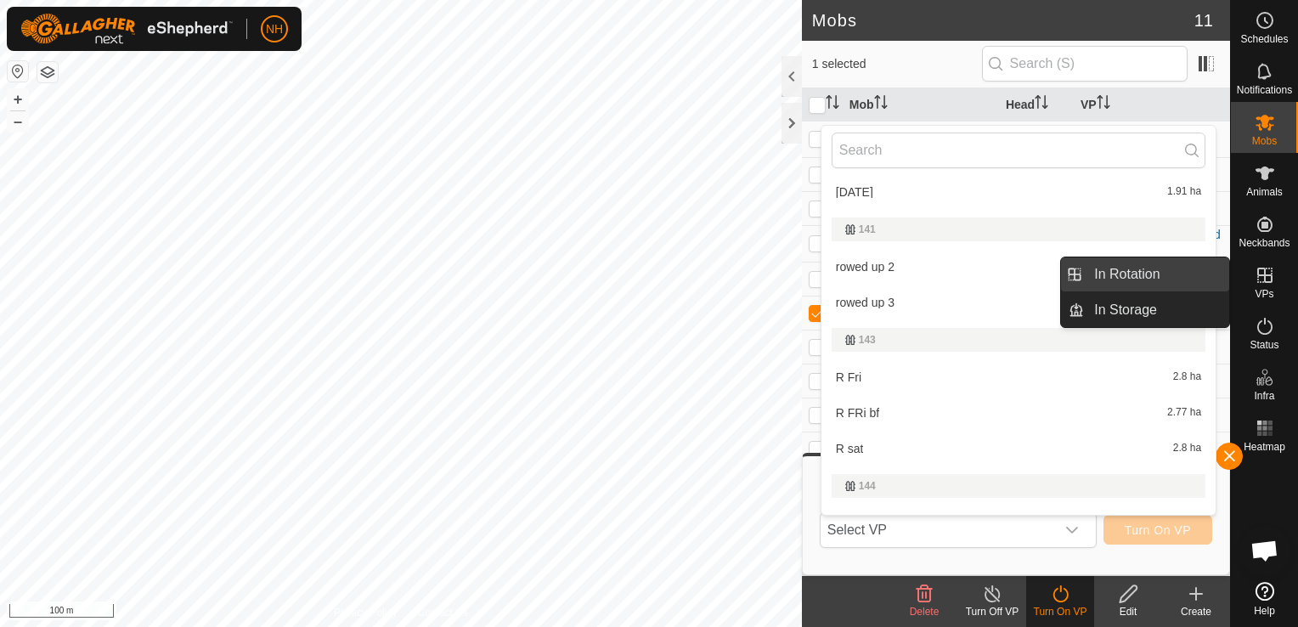
click at [1143, 263] on link "In Rotation" at bounding box center [1156, 274] width 145 height 34
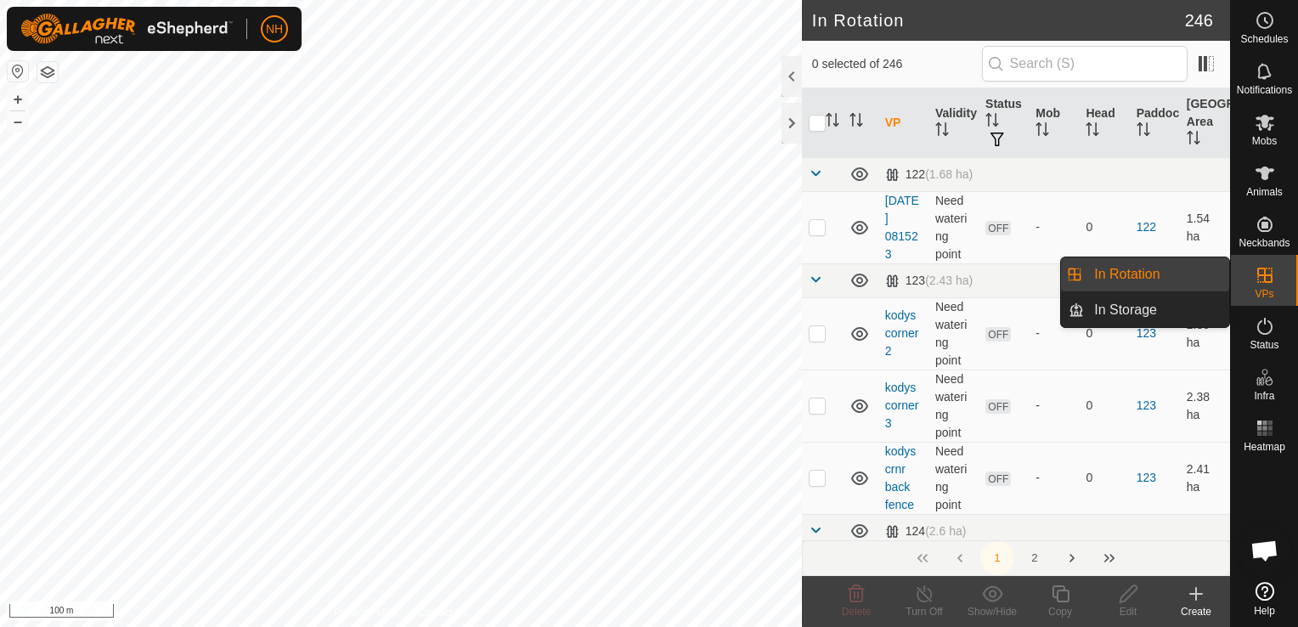
click at [1193, 597] on icon at bounding box center [1196, 594] width 20 height 20
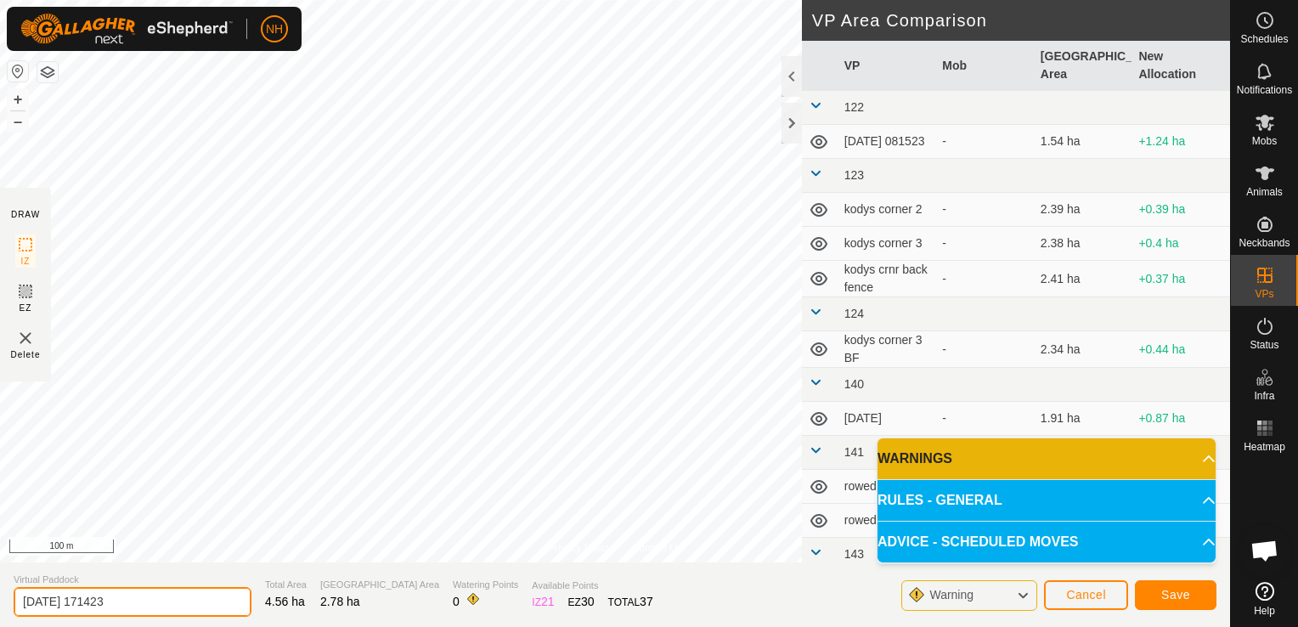
click at [214, 606] on input "2025-09-01 171423" at bounding box center [133, 602] width 238 height 30
type input "2"
type input "tuss 1st 3rd"
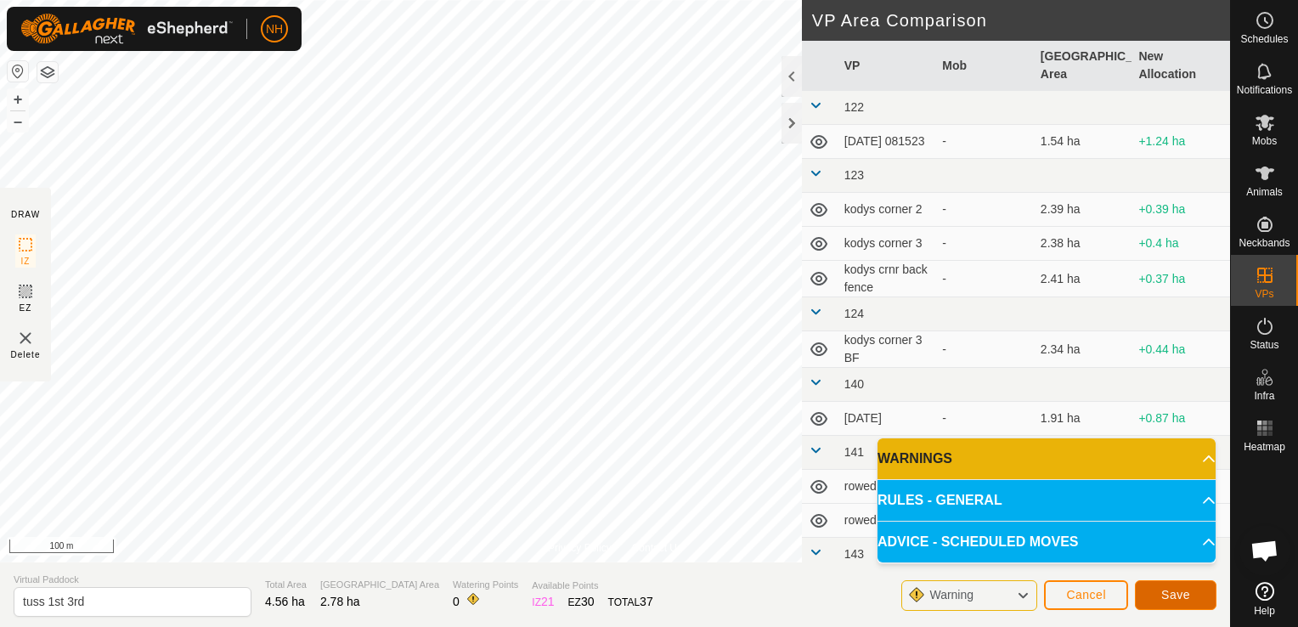
click at [1179, 600] on span "Save" at bounding box center [1175, 595] width 29 height 14
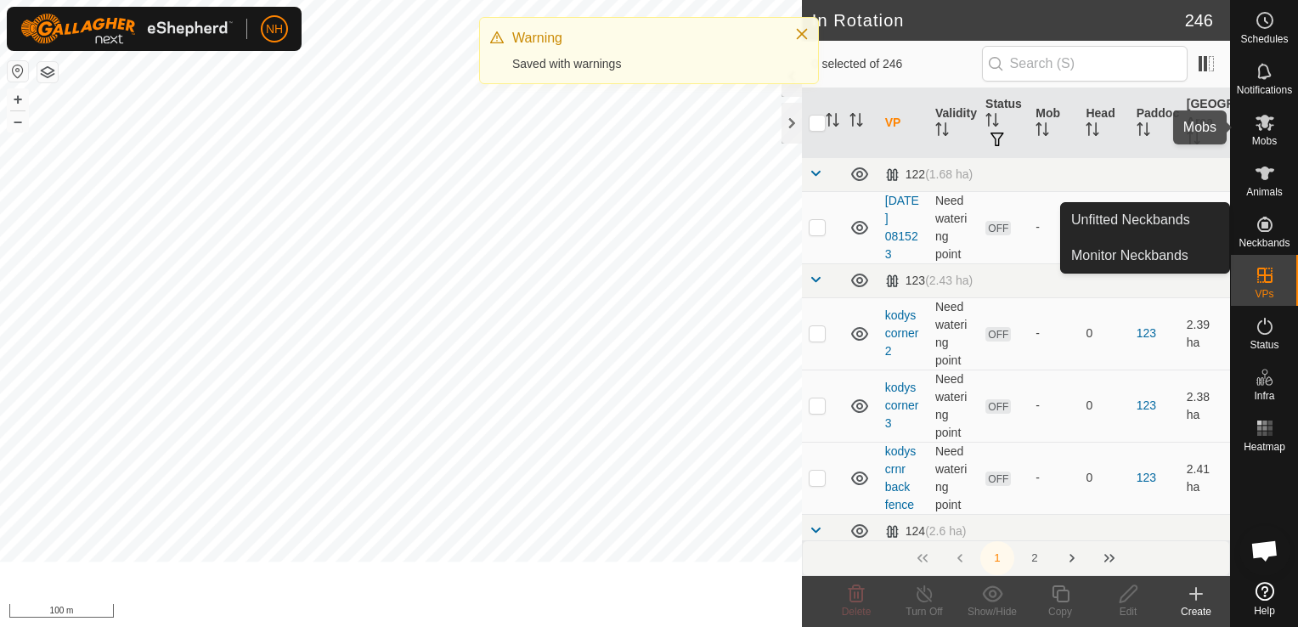
click at [1267, 136] on span "Mobs" at bounding box center [1264, 141] width 25 height 10
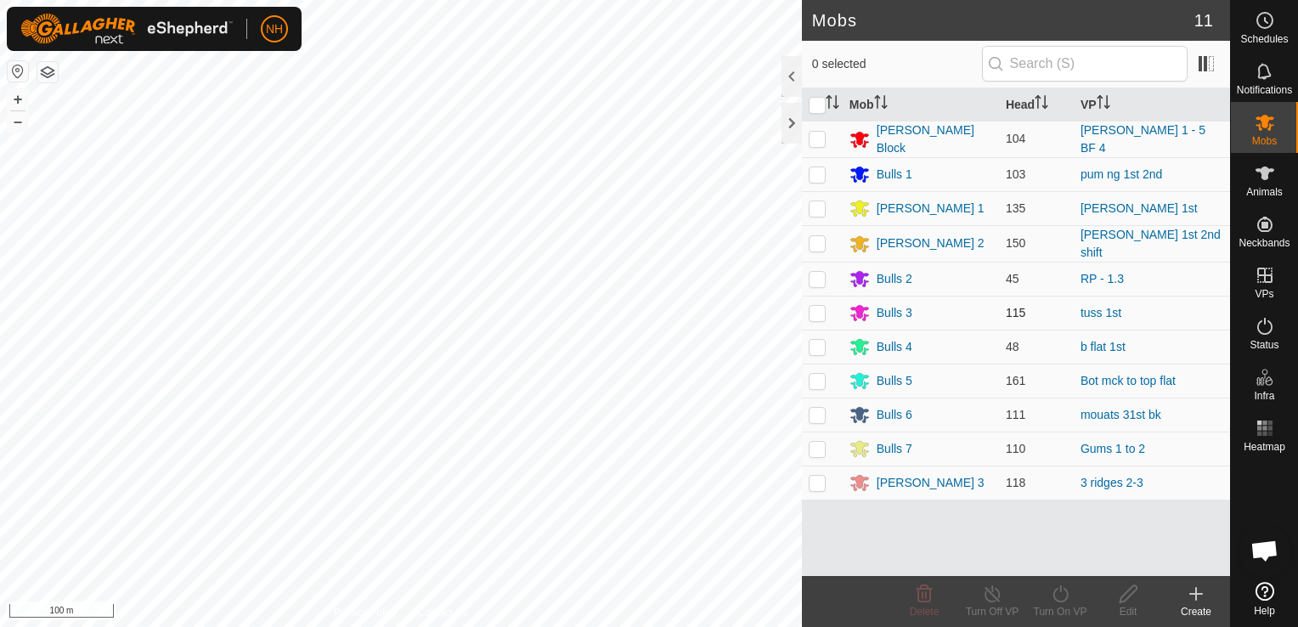
click at [819, 306] on p-checkbox at bounding box center [817, 313] width 17 height 14
checkbox input "true"
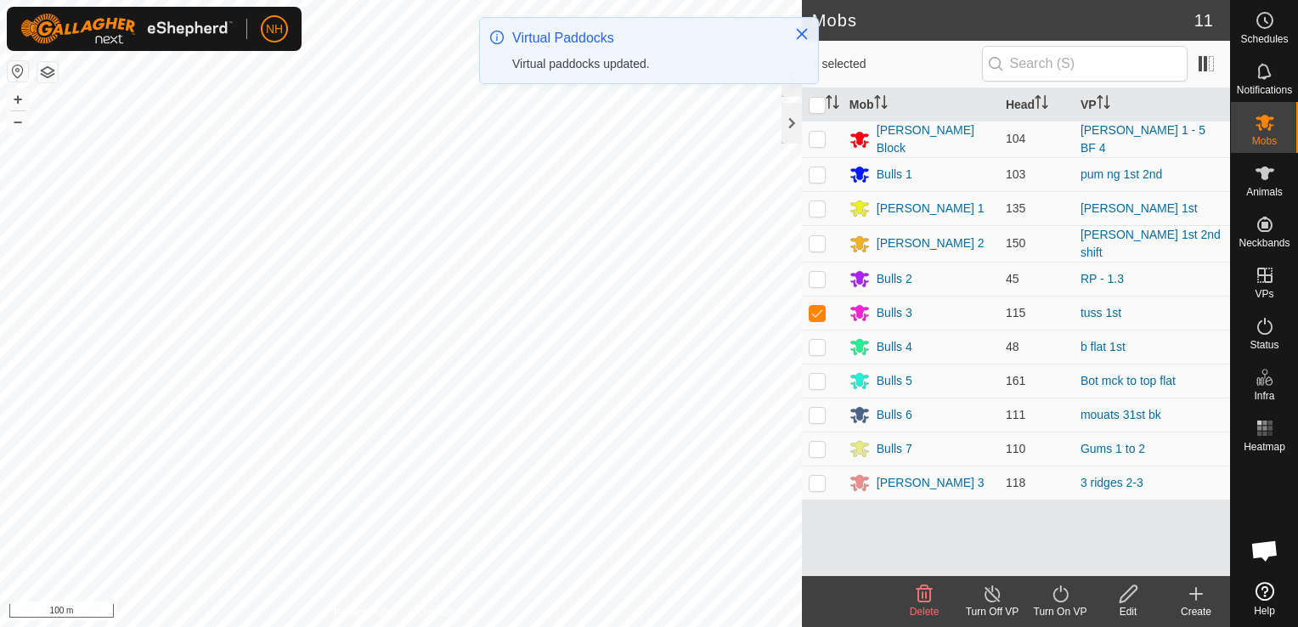
click at [1058, 599] on icon at bounding box center [1060, 594] width 21 height 20
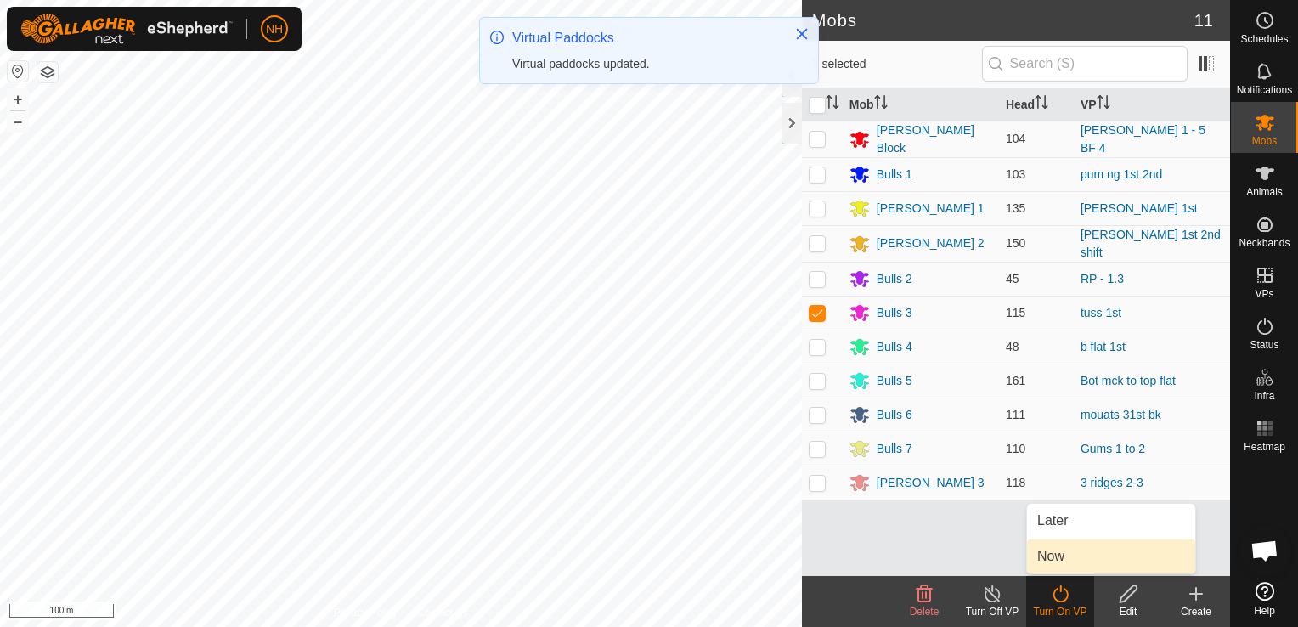
click at [1054, 554] on link "Now" at bounding box center [1111, 556] width 168 height 34
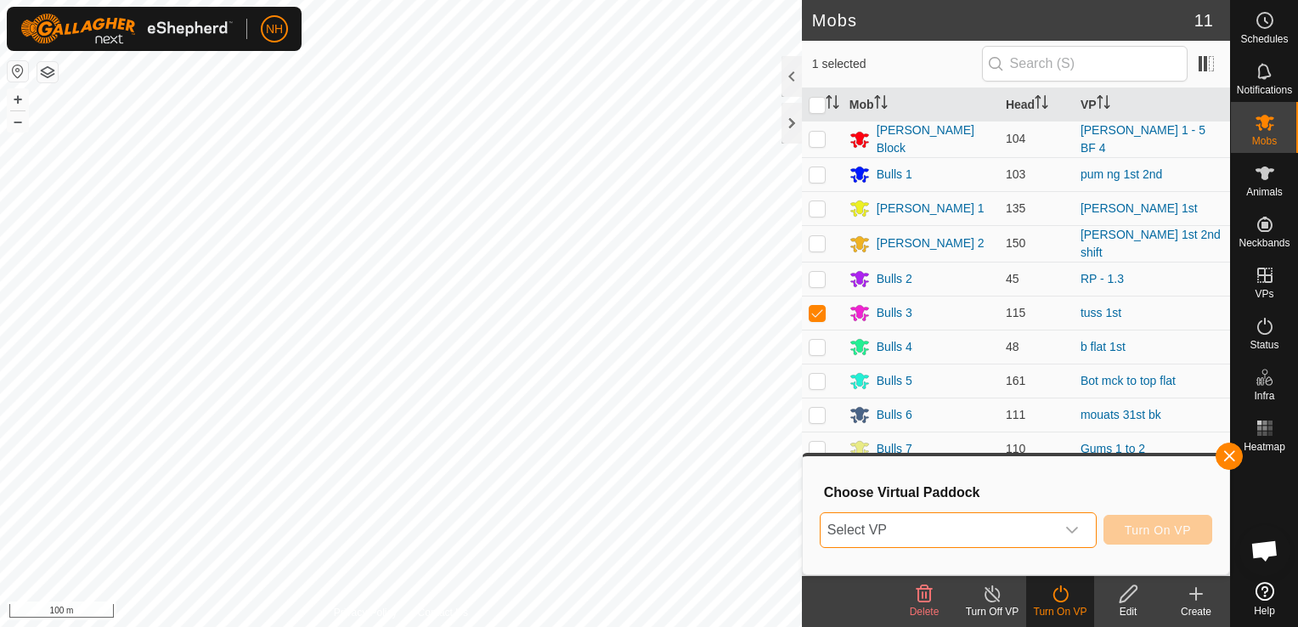
click at [1006, 525] on span "Select VP" at bounding box center [938, 530] width 234 height 34
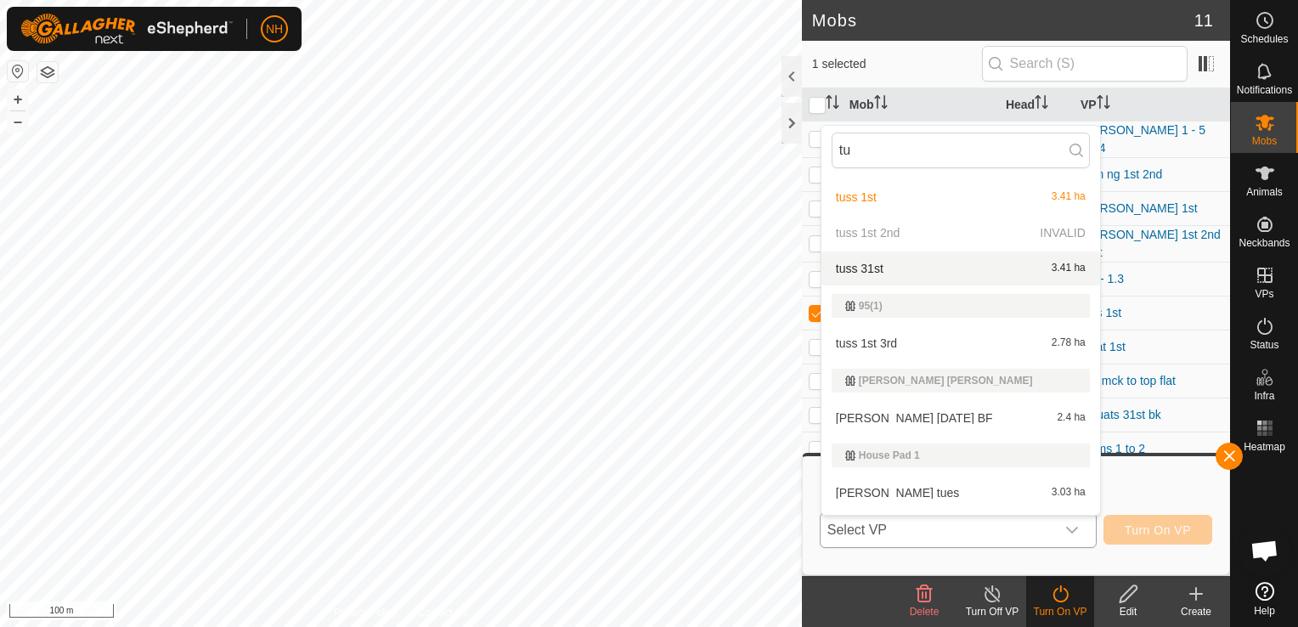
scroll to position [770, 0]
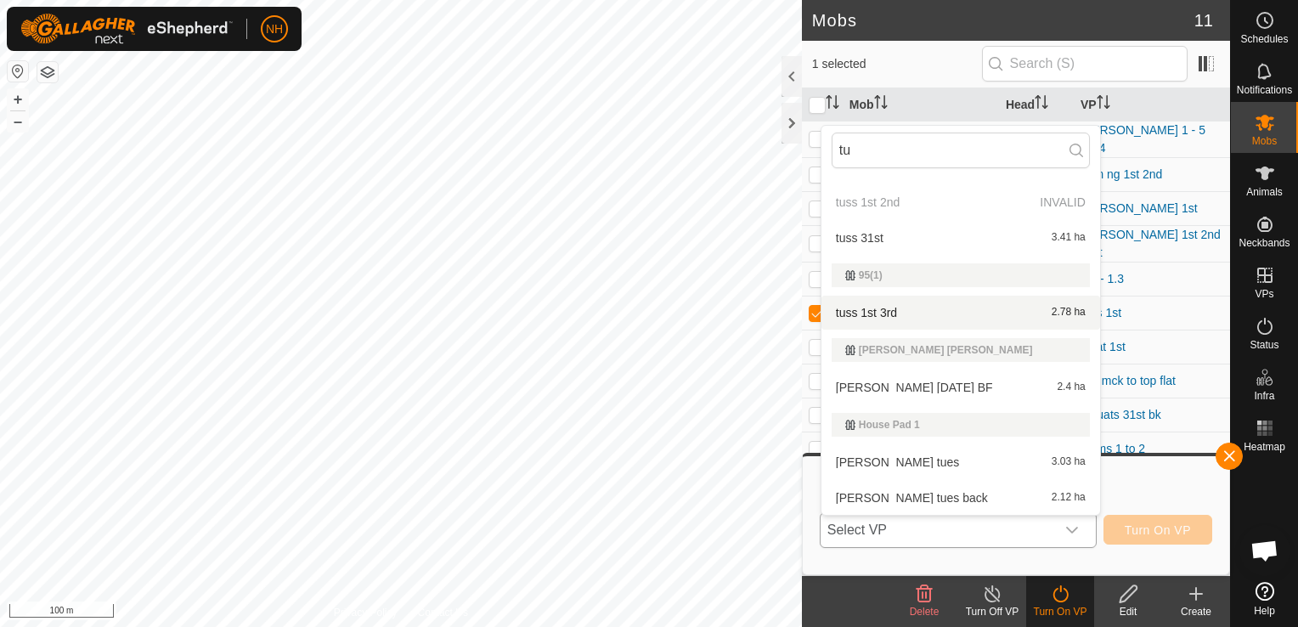
type input "tu"
click at [897, 305] on li "tuss 1st 3rd 2.78 ha" at bounding box center [960, 313] width 279 height 34
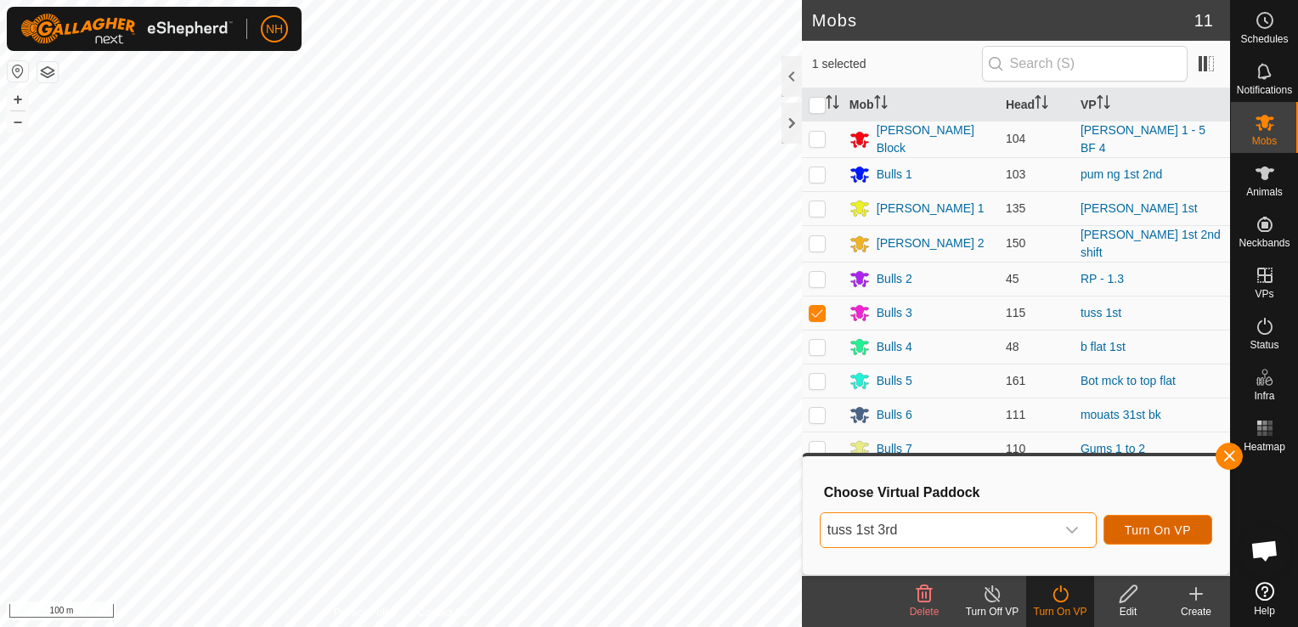
click at [1176, 523] on span "Turn On VP" at bounding box center [1158, 530] width 66 height 14
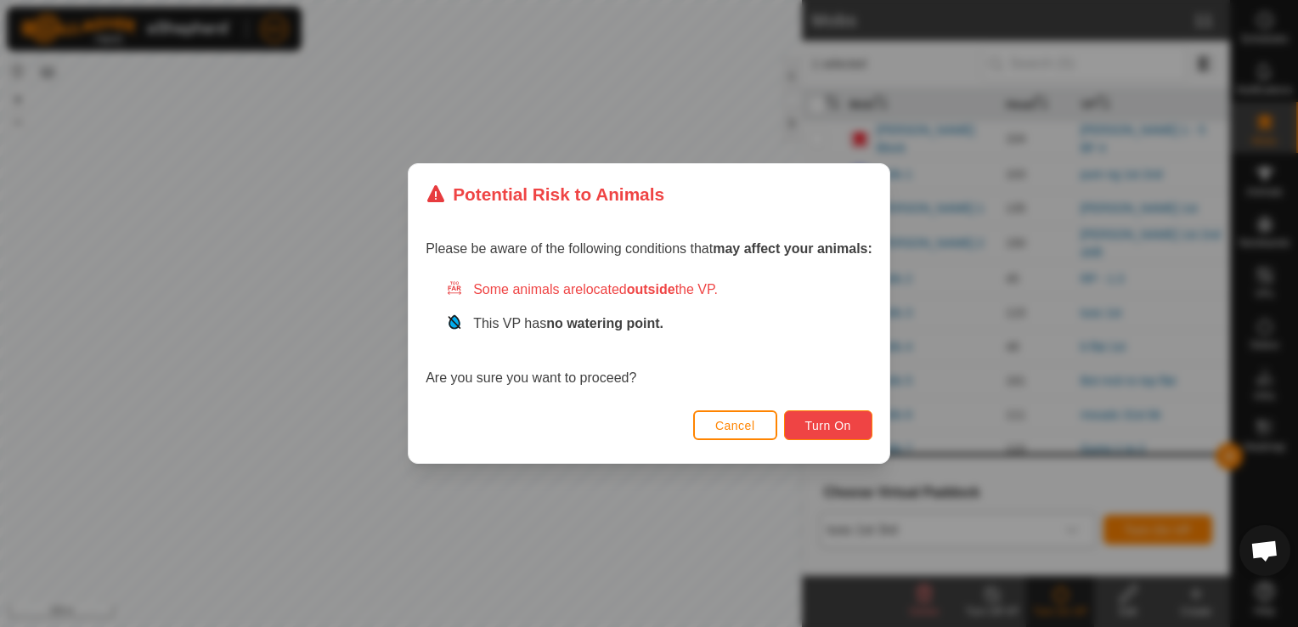
click at [842, 422] on span "Turn On" at bounding box center [828, 426] width 46 height 14
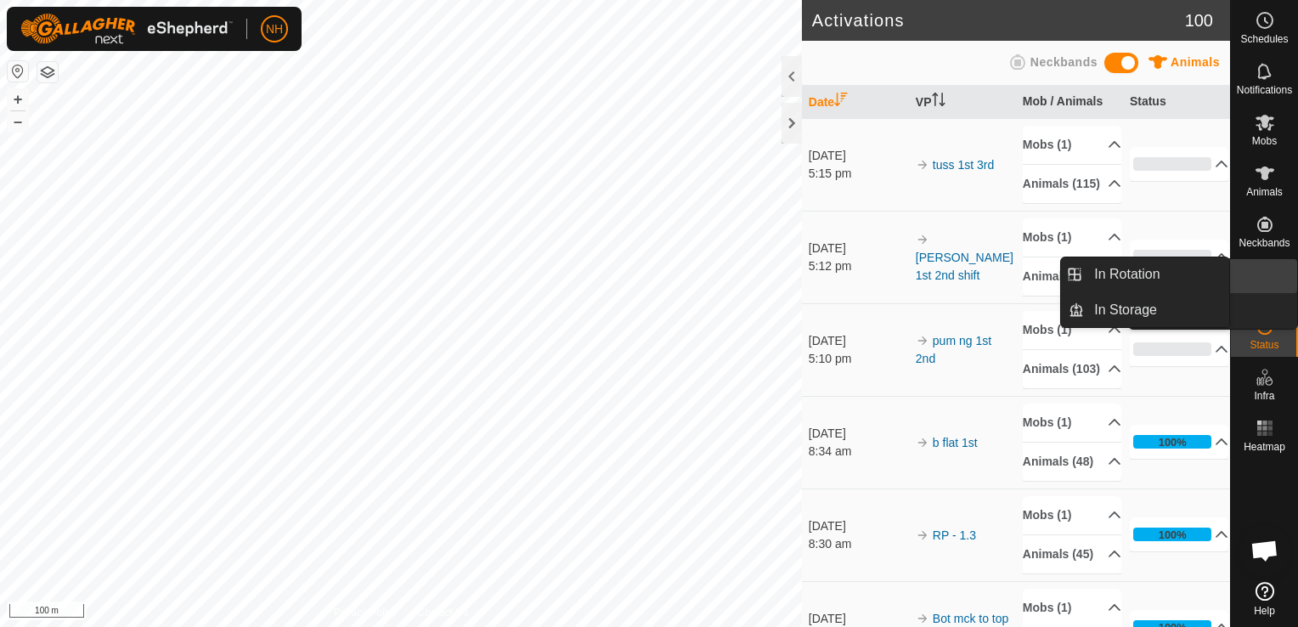
click at [1252, 277] on link "In Rotation" at bounding box center [1224, 276] width 145 height 34
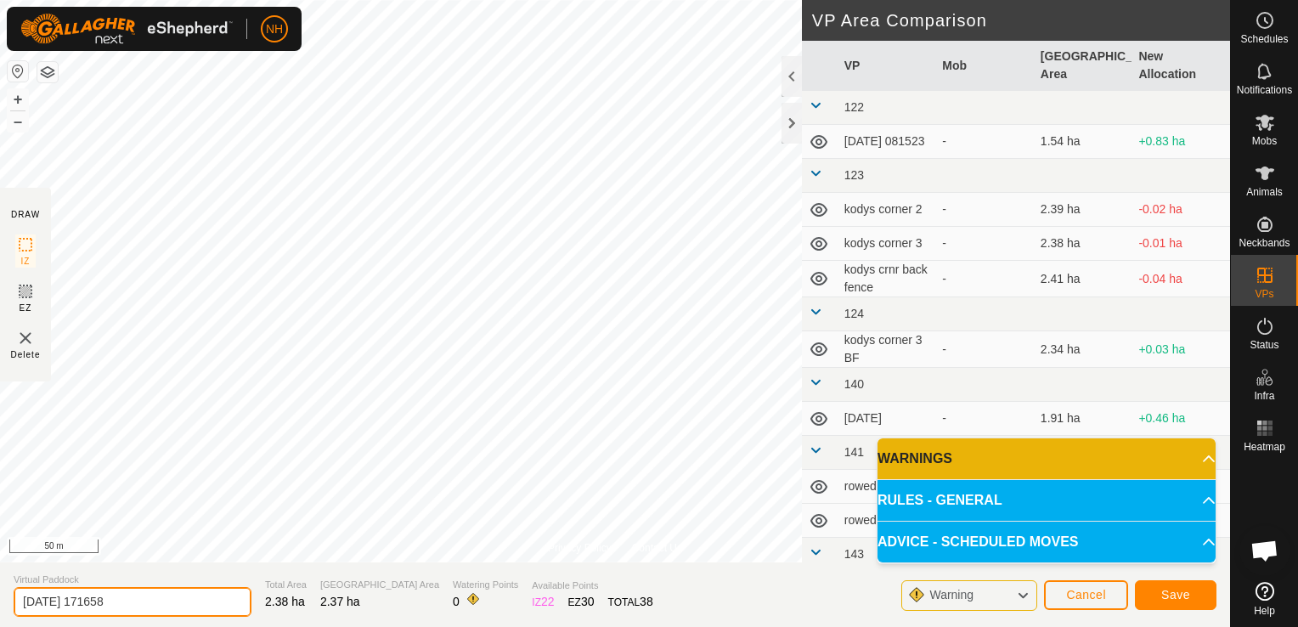
click at [197, 602] on input "[DATE] 171658" at bounding box center [133, 602] width 238 height 30
type input "2"
type input "flat bk 1st"
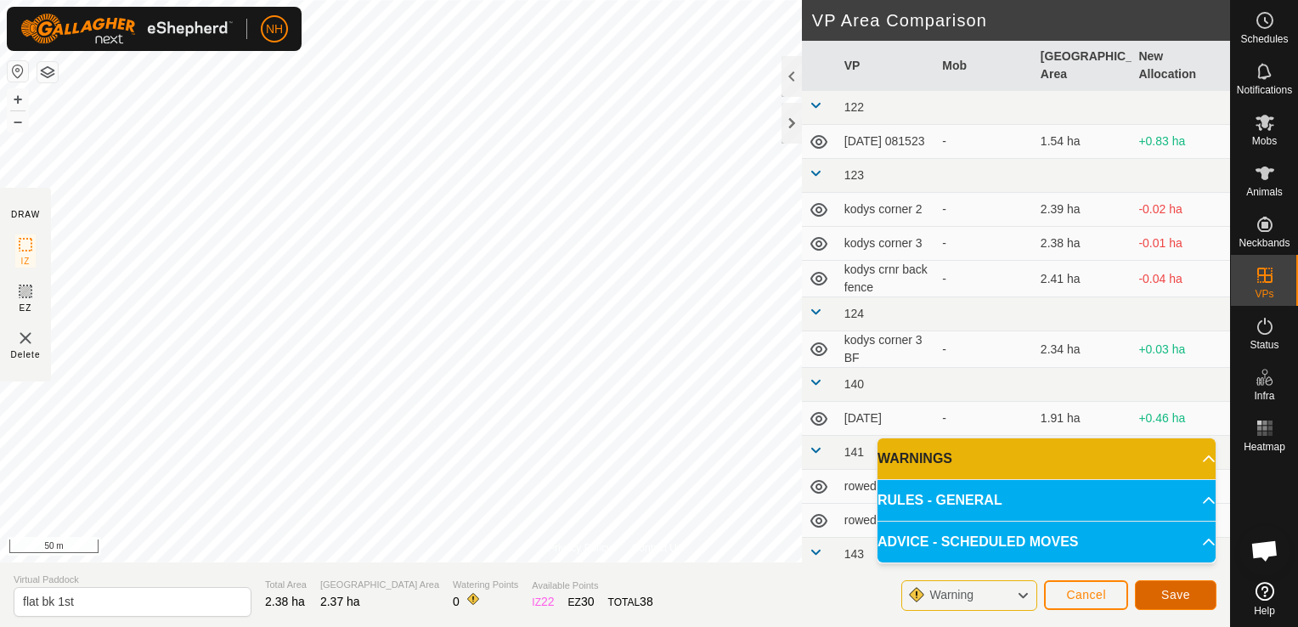
click at [1186, 601] on span "Save" at bounding box center [1175, 595] width 29 height 14
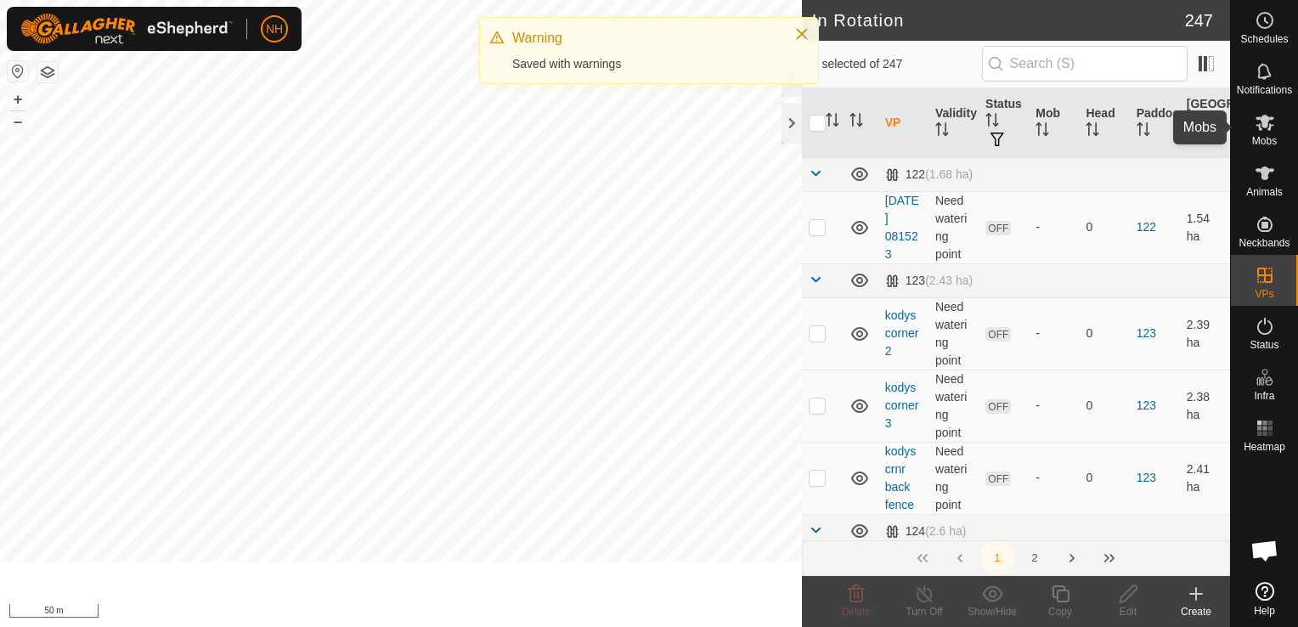
click at [1267, 118] on icon at bounding box center [1264, 123] width 19 height 16
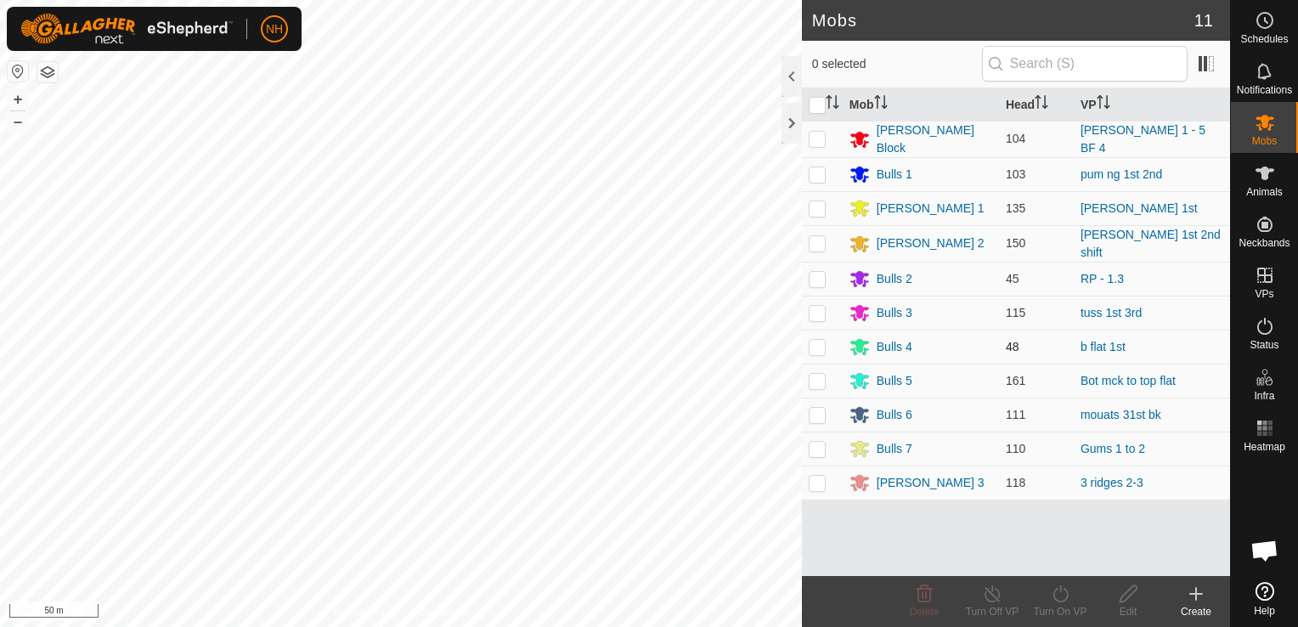
click at [812, 340] on p-checkbox at bounding box center [817, 347] width 17 height 14
checkbox input "true"
click at [1060, 601] on icon at bounding box center [1059, 593] width 15 height 17
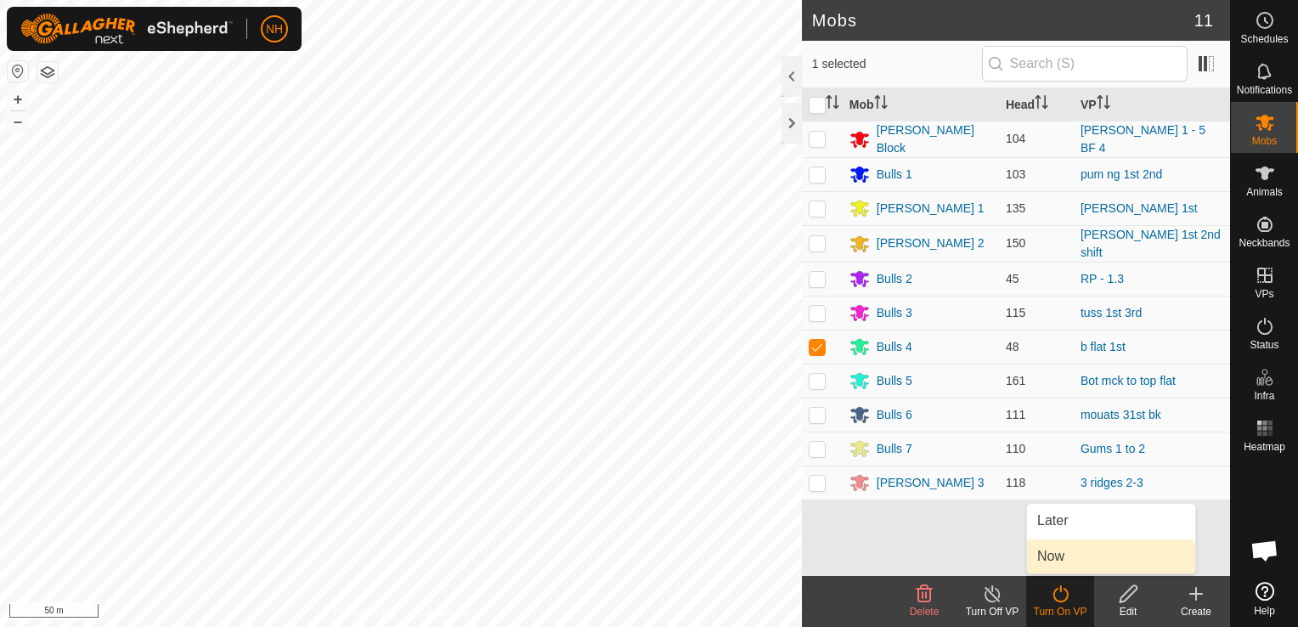
click at [1054, 552] on link "Now" at bounding box center [1111, 556] width 168 height 34
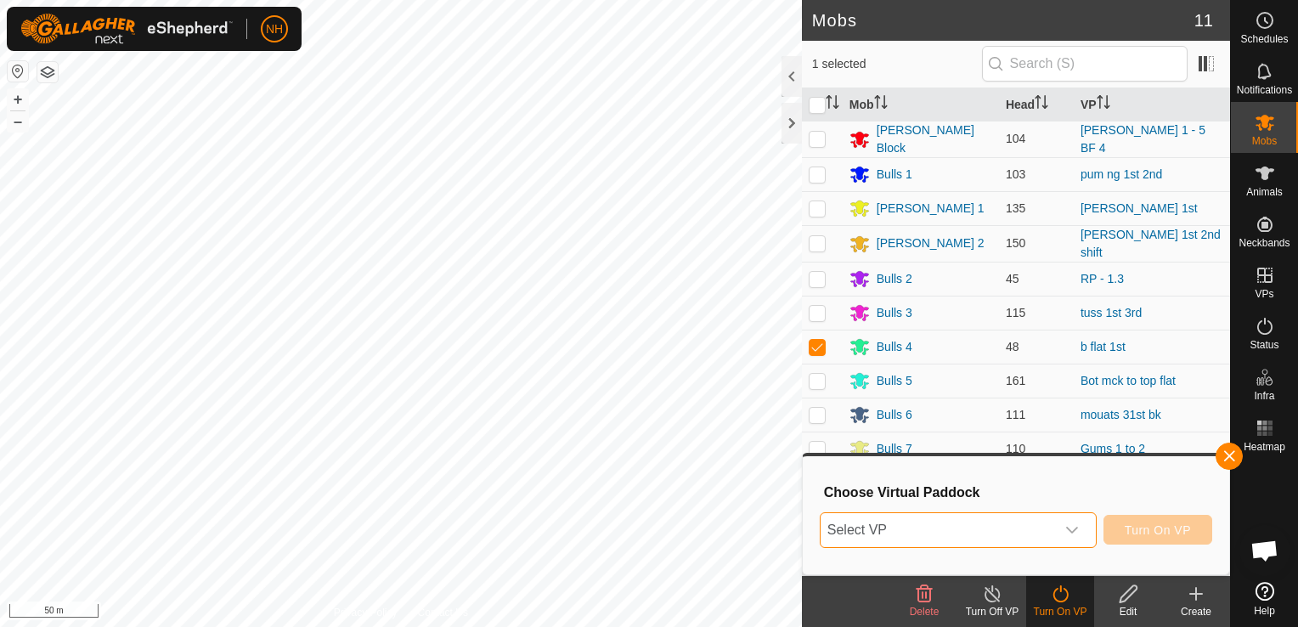
click at [914, 528] on span "Select VP" at bounding box center [938, 530] width 234 height 34
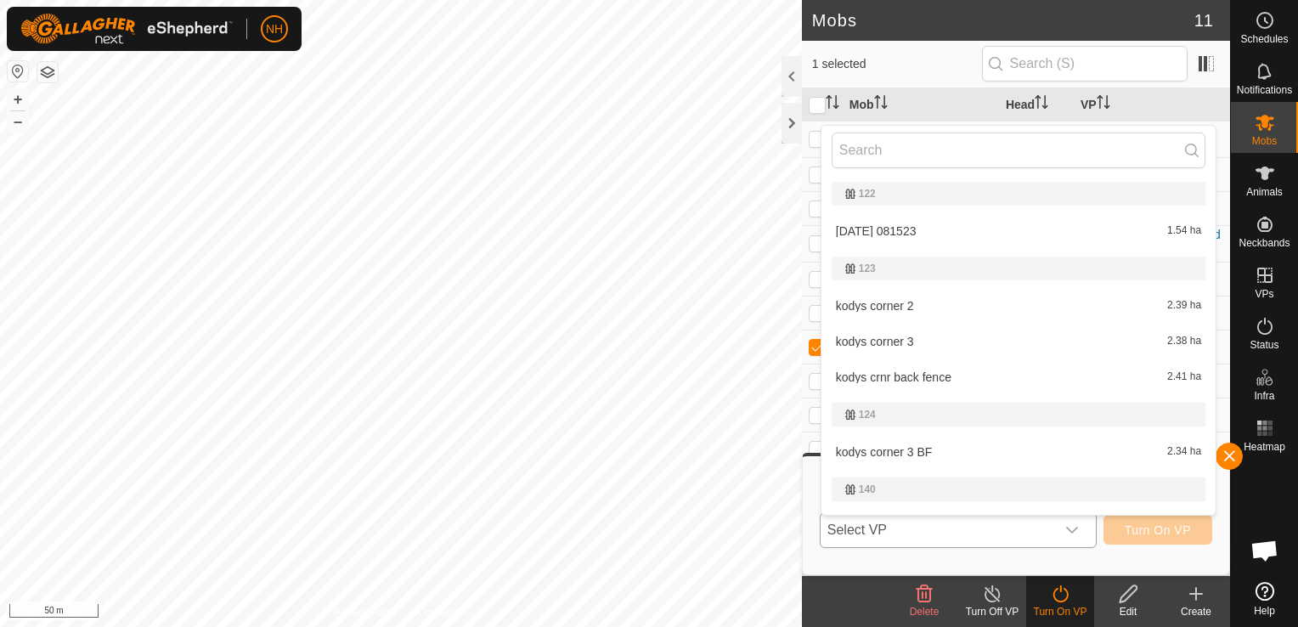
click at [922, 532] on span "Select VP" at bounding box center [938, 530] width 234 height 34
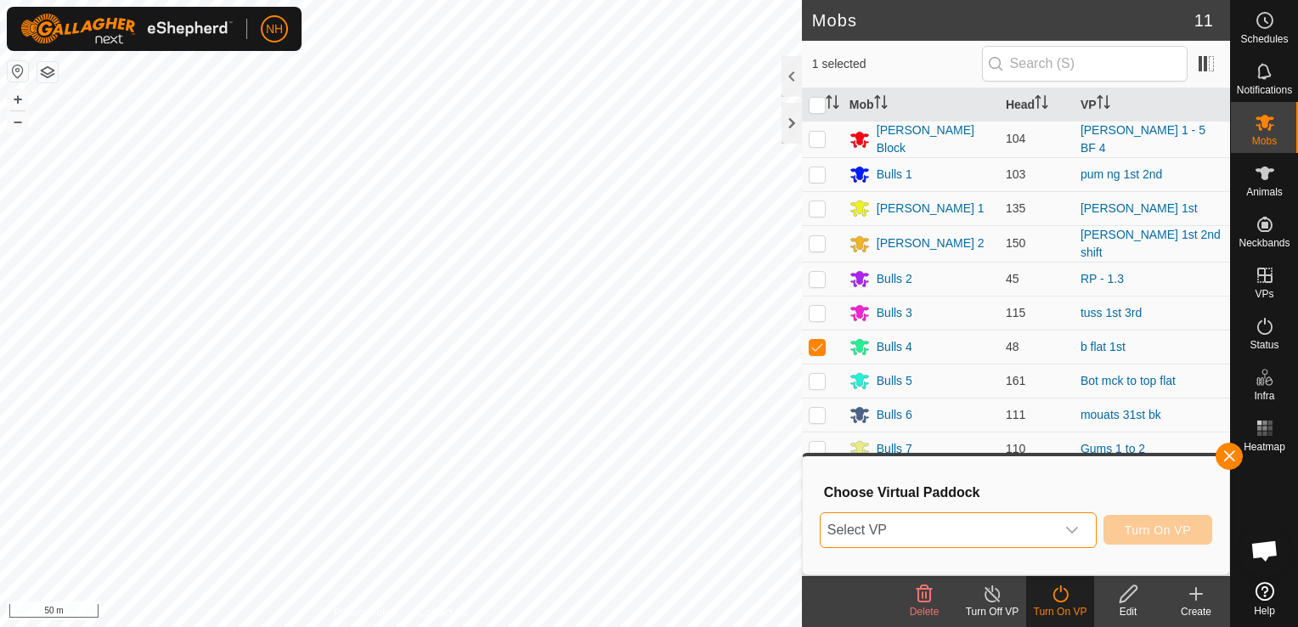
click at [922, 531] on span "Select VP" at bounding box center [938, 530] width 234 height 34
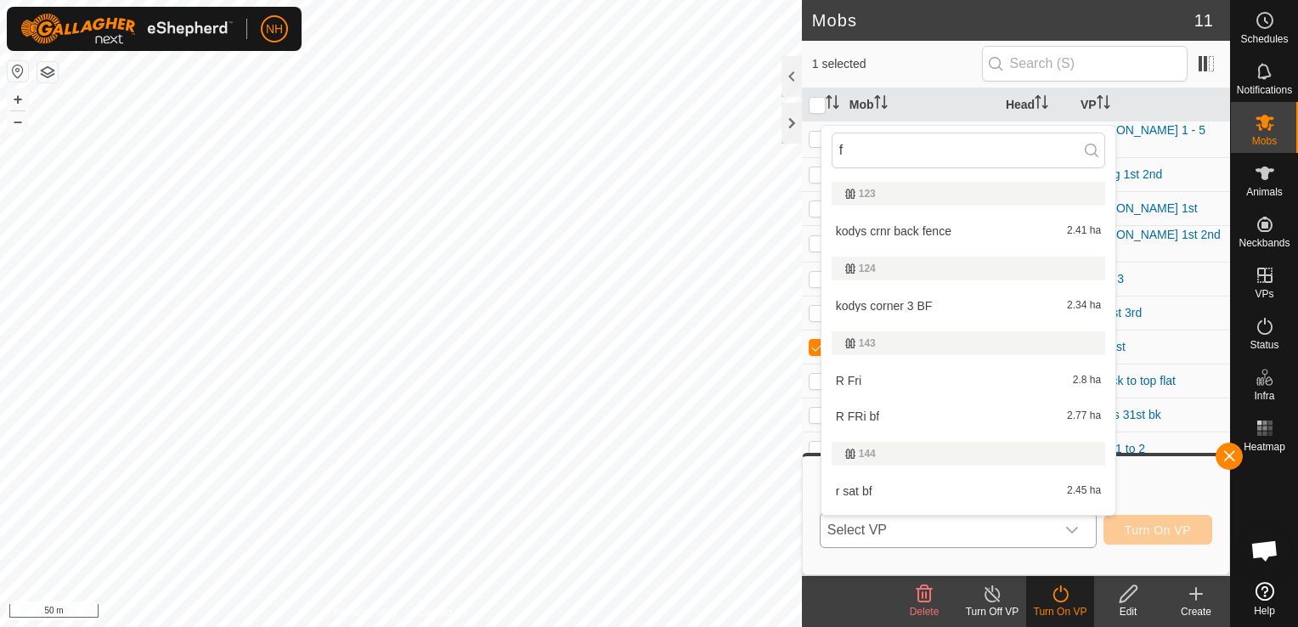
type input "fl"
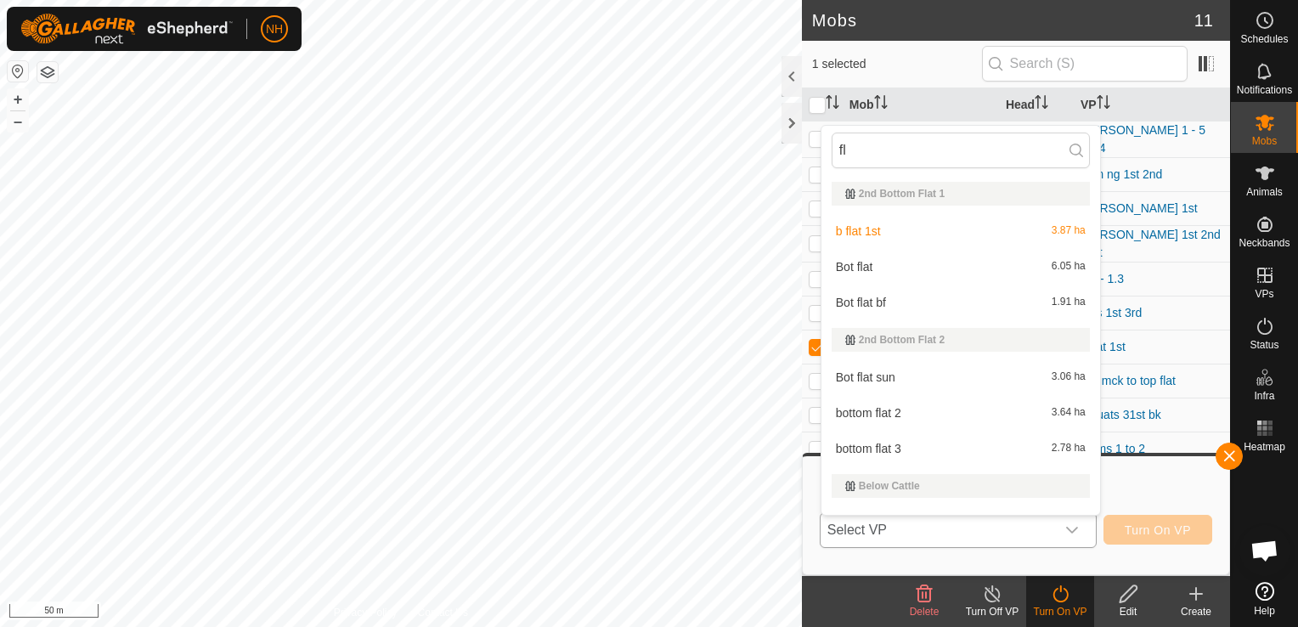
type input "f"
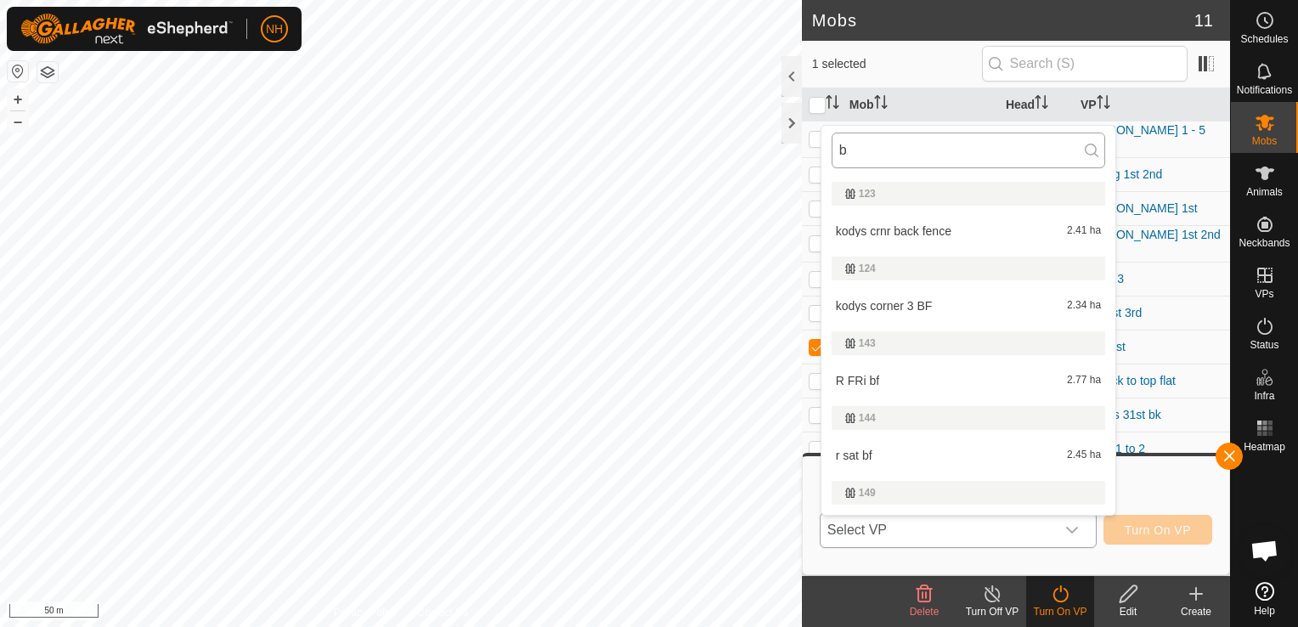
type input "b"
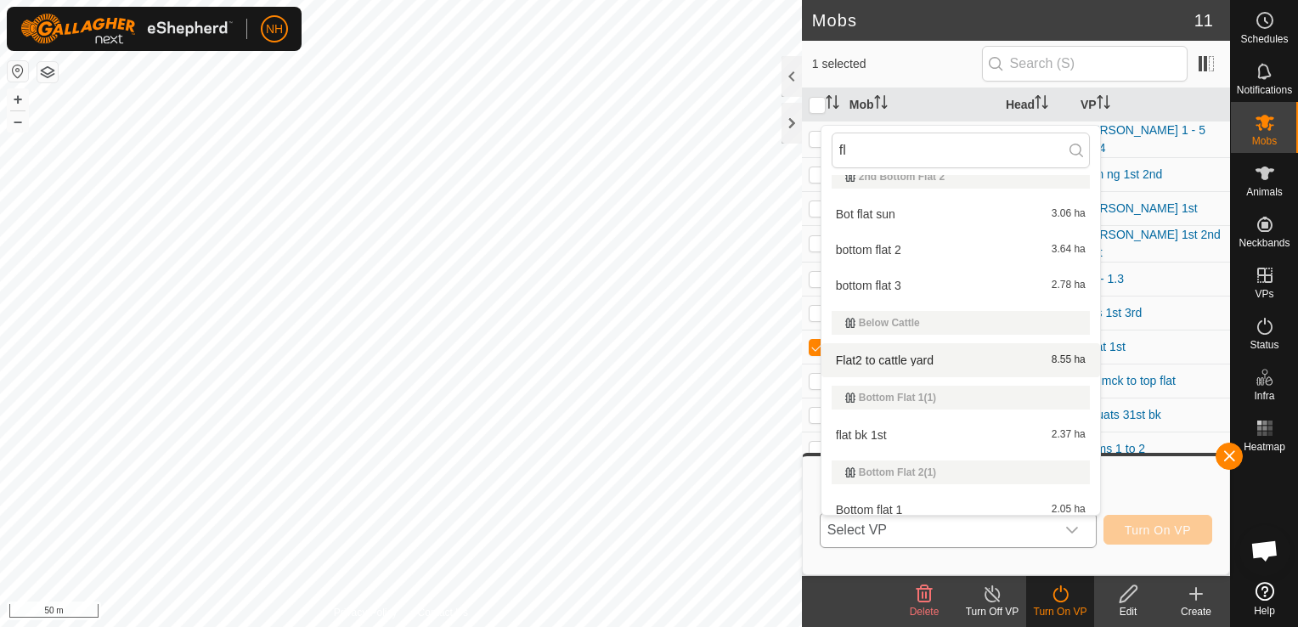
scroll to position [170, 0]
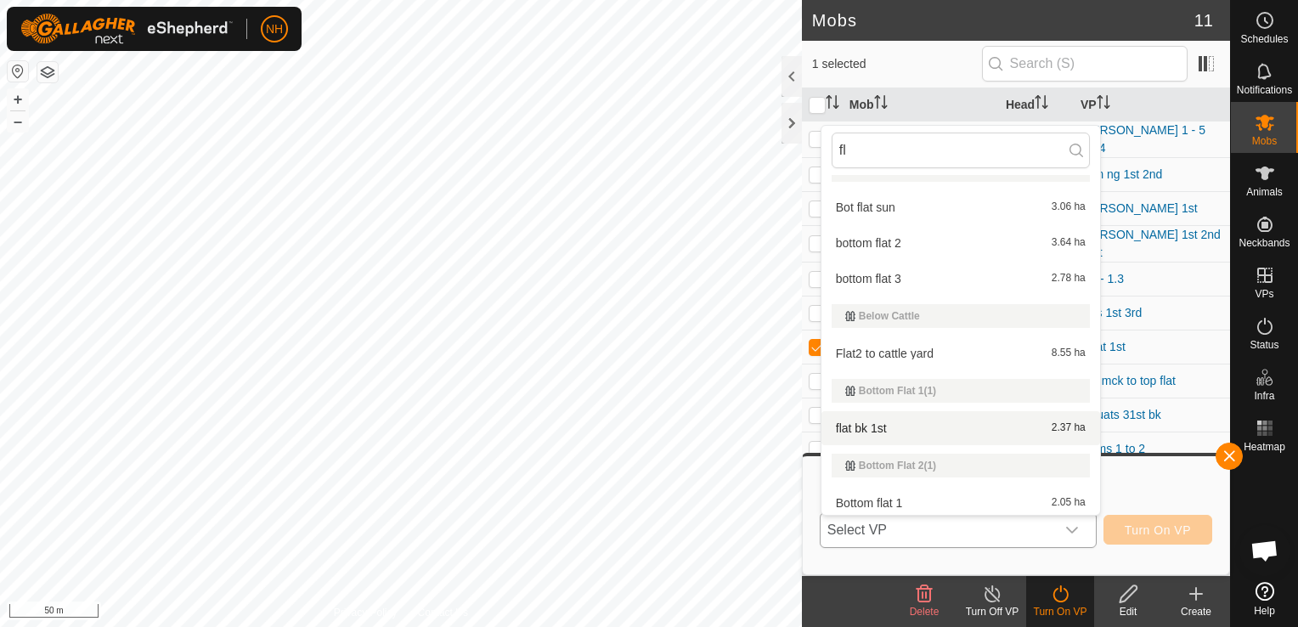
type input "fl"
click at [867, 426] on li "flat bk 1st 2.37 ha" at bounding box center [960, 428] width 279 height 34
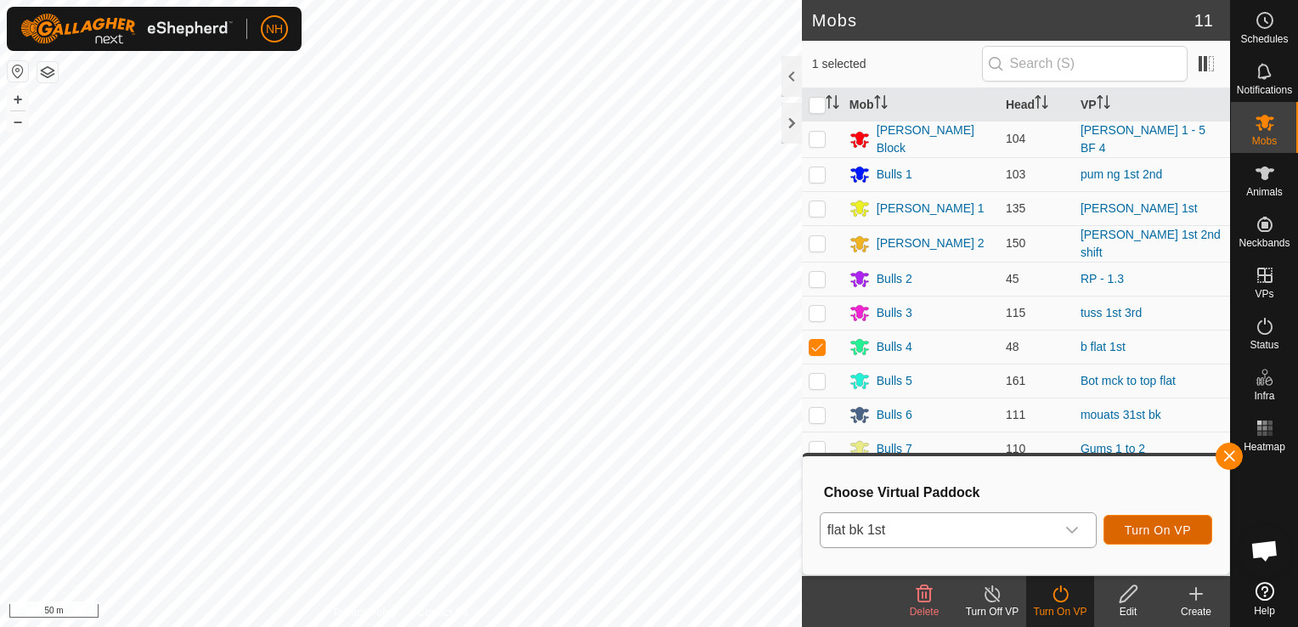
click at [1139, 530] on span "Turn On VP" at bounding box center [1158, 530] width 66 height 14
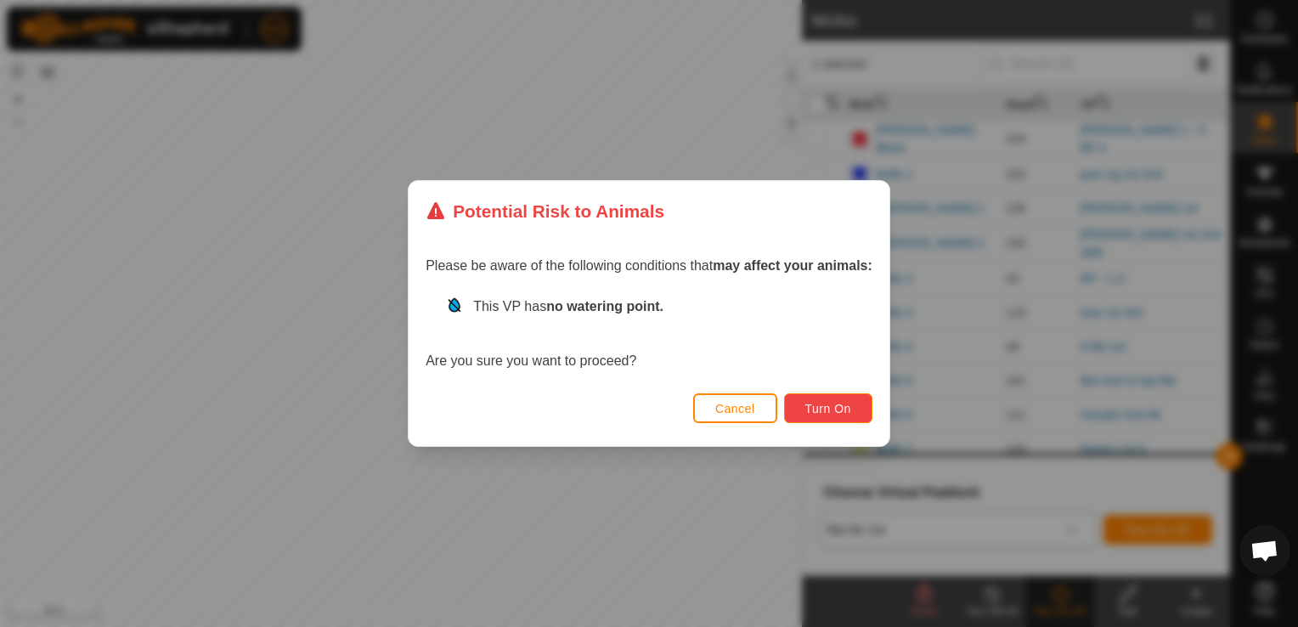
click at [826, 408] on span "Turn On" at bounding box center [828, 409] width 46 height 14
